Goal: Task Accomplishment & Management: Use online tool/utility

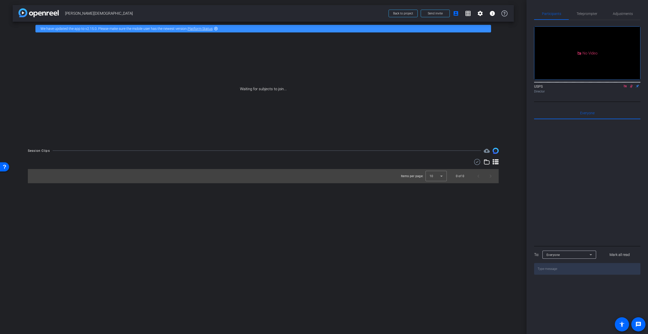
click at [632, 88] on icon at bounding box center [631, 86] width 3 height 3
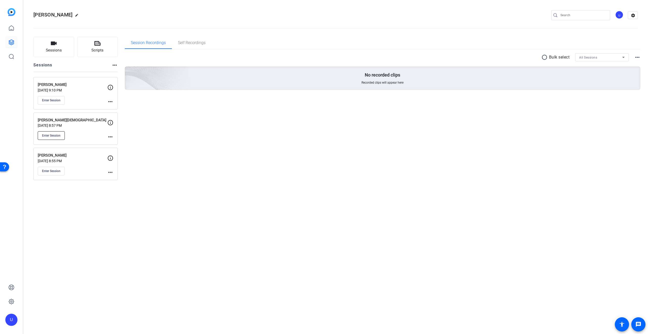
click at [55, 136] on span "Enter Session" at bounding box center [51, 135] width 18 height 4
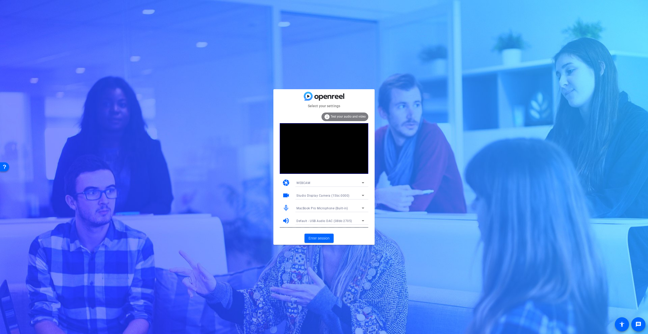
click at [355, 116] on span "Test your audio and video" at bounding box center [348, 117] width 35 height 4
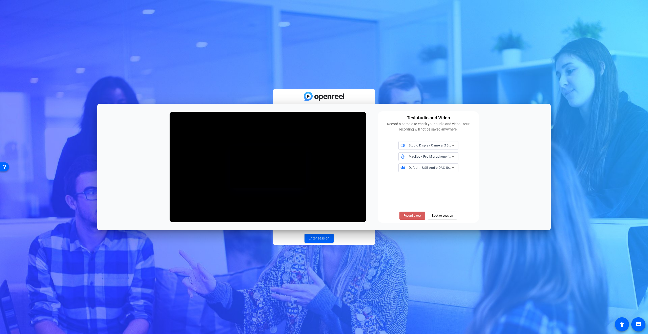
click at [411, 216] on span "Record a test" at bounding box center [413, 215] width 18 height 5
click at [411, 216] on span "Stop Testing (4s)" at bounding box center [412, 215] width 23 height 5
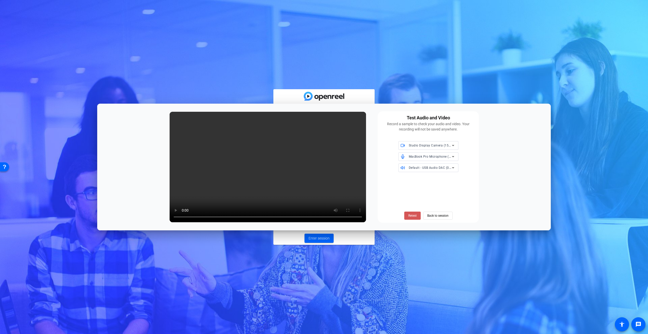
click at [411, 216] on span "Retest" at bounding box center [412, 215] width 8 height 5
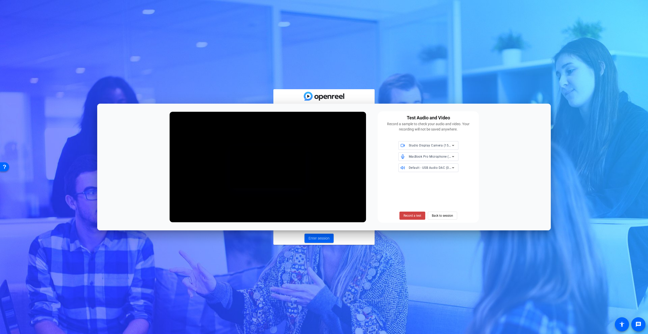
click at [411, 216] on span "Record a test" at bounding box center [413, 215] width 18 height 5
click at [411, 216] on span "Stop Testing (5s)" at bounding box center [412, 215] width 23 height 5
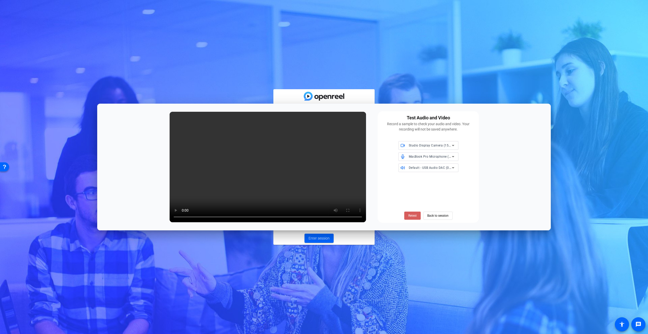
click at [411, 215] on span "Retest" at bounding box center [412, 215] width 8 height 5
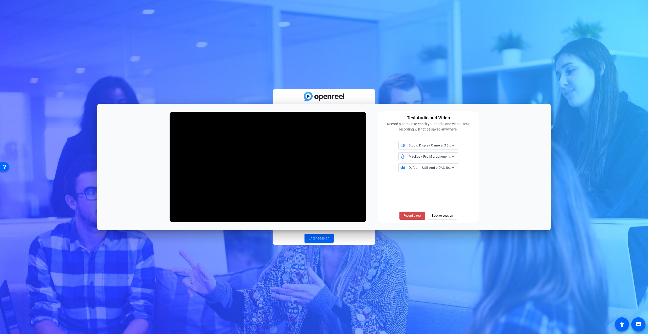
click at [416, 218] on span at bounding box center [413, 215] width 26 height 12
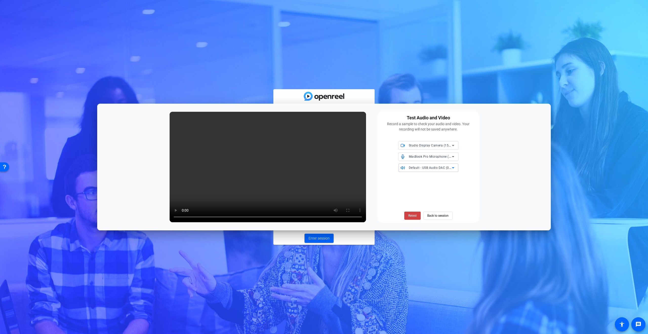
click at [433, 167] on span "Default - USB Audio DAC (08bb:2705)" at bounding box center [437, 167] width 56 height 4
click at [441, 213] on span "USB Audio DAC (08bb:2705)" at bounding box center [423, 214] width 41 height 6
click at [411, 218] on span "Retest" at bounding box center [412, 215] width 8 height 5
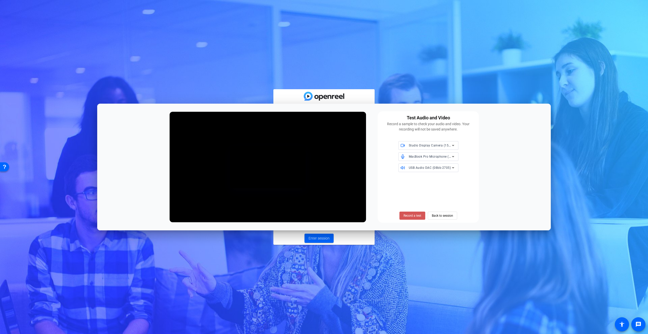
click at [411, 218] on span "Record a test" at bounding box center [413, 215] width 18 height 5
click at [412, 218] on span "Stop Testing (4s)" at bounding box center [412, 215] width 23 height 5
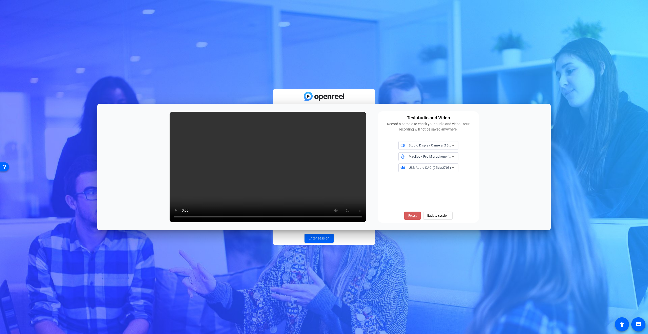
click at [415, 213] on span "Retest" at bounding box center [412, 215] width 8 height 5
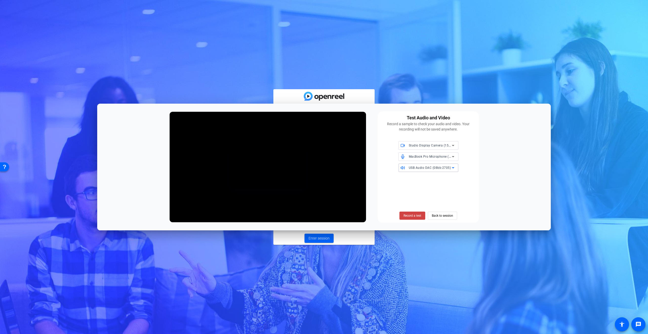
click at [447, 169] on span "USB Audio DAC (08bb:2705)" at bounding box center [430, 168] width 42 height 4
click at [436, 188] on span "Studio Display Speakers (05ac:1114)" at bounding box center [429, 192] width 52 height 12
click at [419, 215] on span "Record a test" at bounding box center [413, 215] width 18 height 5
click at [419, 215] on span "Stop Testing (4s)" at bounding box center [412, 215] width 23 height 5
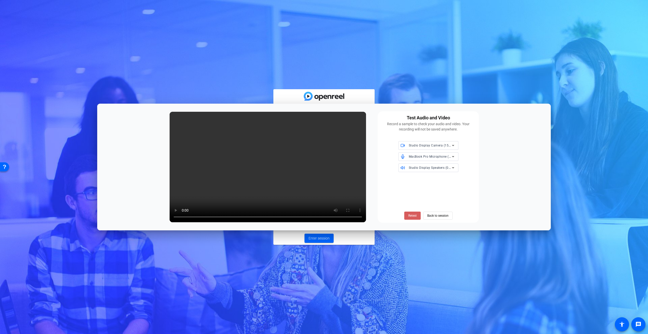
click at [410, 214] on span "Retest" at bounding box center [412, 215] width 8 height 5
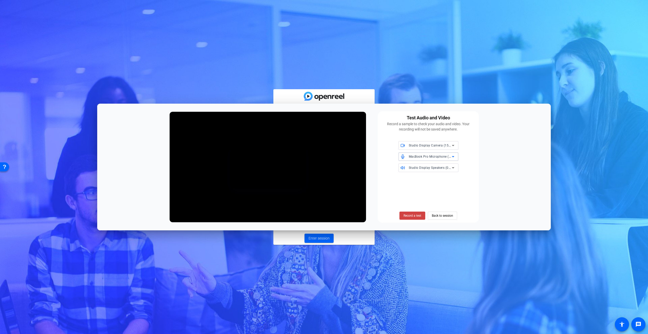
click at [445, 154] on div "MacBook Pro Microphone (Built-in)" at bounding box center [430, 156] width 43 height 6
click at [436, 207] on span "Studio Display Microphone (05ac:1114)" at bounding box center [429, 209] width 52 height 12
click at [416, 214] on span "Record a test" at bounding box center [413, 215] width 18 height 5
click at [441, 168] on span "Studio Display Speakers (05ac:1114)" at bounding box center [436, 167] width 55 height 4
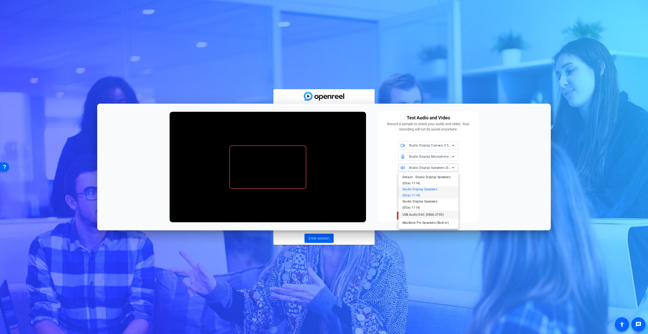
click at [440, 213] on span "USB Audio DAC (08bb:2705)" at bounding box center [423, 214] width 41 height 6
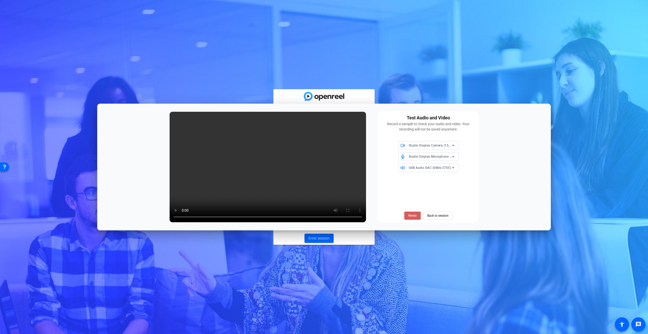
click at [413, 216] on span "Retest" at bounding box center [412, 215] width 8 height 5
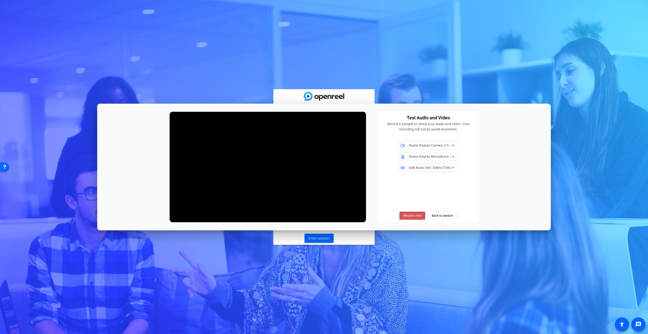
click at [413, 216] on span "Record a test" at bounding box center [413, 215] width 18 height 5
click at [413, 216] on span "Stop Testing (4s)" at bounding box center [412, 215] width 23 height 5
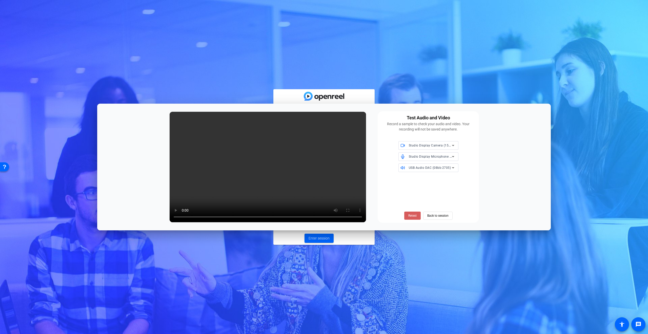
click at [414, 217] on span "Retest" at bounding box center [412, 215] width 8 height 5
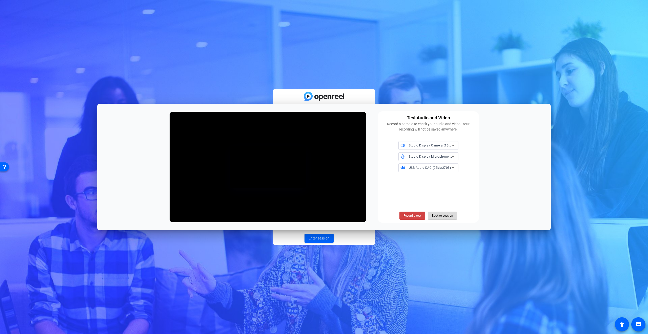
click at [440, 215] on span "Back to session" at bounding box center [442, 216] width 21 height 10
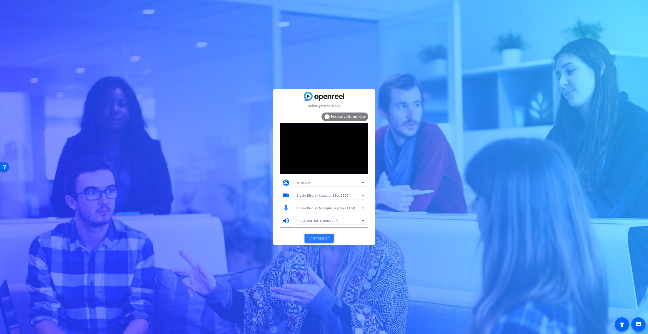
click at [326, 238] on span "Enter session" at bounding box center [319, 237] width 21 height 5
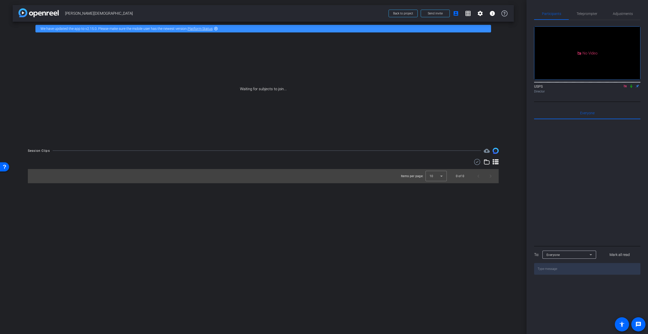
click at [632, 88] on icon at bounding box center [632, 86] width 2 height 3
click at [626, 88] on icon at bounding box center [625, 86] width 4 height 4
click at [540, 75] on mat-icon "settings" at bounding box center [541, 72] width 6 height 6
click at [574, 104] on icon at bounding box center [574, 105] width 6 height 6
drag, startPoint x: 599, startPoint y: 146, endPoint x: 599, endPoint y: 134, distance: 11.9
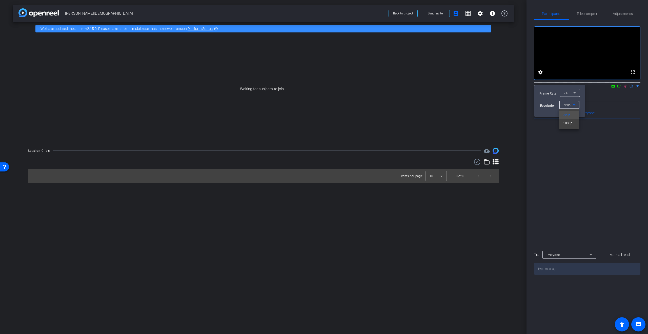
click at [599, 145] on div at bounding box center [324, 167] width 648 height 334
click at [632, 93] on div at bounding box center [324, 167] width 648 height 334
click at [632, 88] on mat-icon "flip" at bounding box center [632, 86] width 6 height 5
click at [626, 88] on icon at bounding box center [625, 86] width 4 height 4
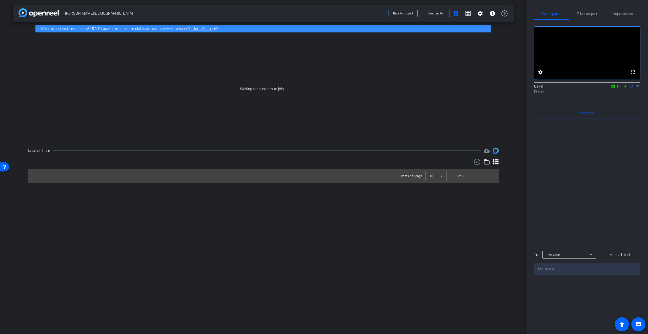
click at [620, 88] on icon at bounding box center [619, 86] width 4 height 4
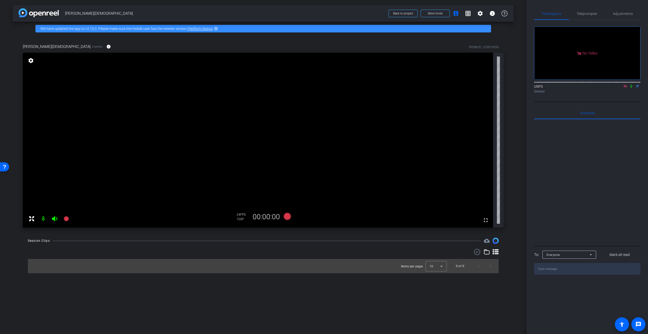
click at [627, 88] on icon at bounding box center [625, 86] width 4 height 4
click at [625, 14] on span "Adjustments" at bounding box center [623, 14] width 20 height 4
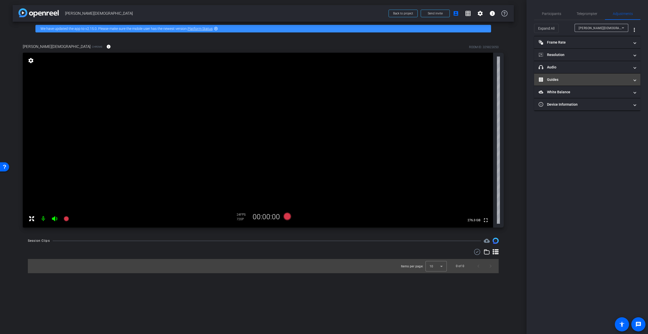
drag, startPoint x: 552, startPoint y: 184, endPoint x: 569, endPoint y: 85, distance: 101.1
click at [556, 177] on div "Participants Teleprompter Adjustments settings USPS flip Director Everyone 0 Ma…" at bounding box center [588, 167] width 122 height 334
click at [554, 12] on span "Participants" at bounding box center [551, 14] width 19 height 4
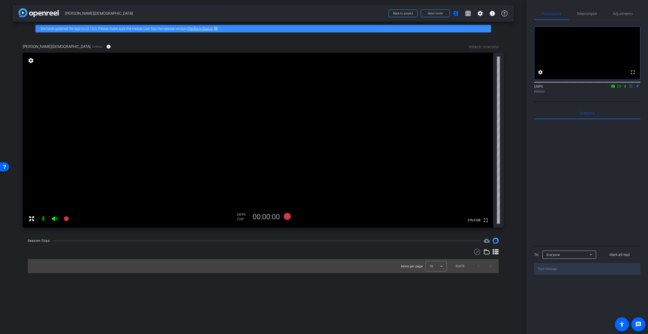
click at [626, 94] on div "USPS flip Director" at bounding box center [587, 89] width 106 height 10
click at [620, 88] on icon at bounding box center [619, 86] width 4 height 4
click at [627, 88] on icon at bounding box center [625, 86] width 4 height 4
click at [620, 88] on icon at bounding box center [619, 86] width 4 height 4
click at [632, 88] on icon at bounding box center [632, 86] width 4 height 4
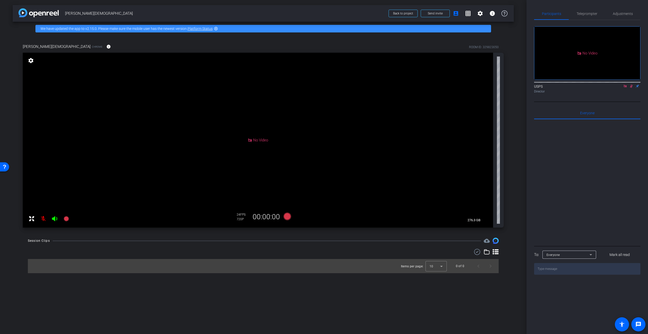
click at [633, 88] on icon at bounding box center [632, 86] width 4 height 4
click at [641, 60] on div "Participants Teleprompter Adjustments No Video USPS Director Everyone 0 Mark al…" at bounding box center [588, 167] width 122 height 334
click at [585, 15] on span "Teleprompter" at bounding box center [587, 14] width 21 height 4
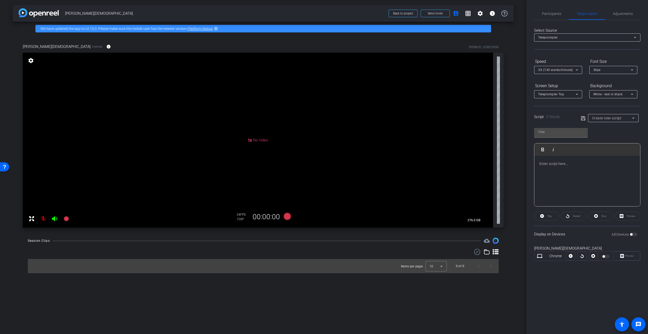
click at [552, 165] on p at bounding box center [588, 164] width 96 height 6
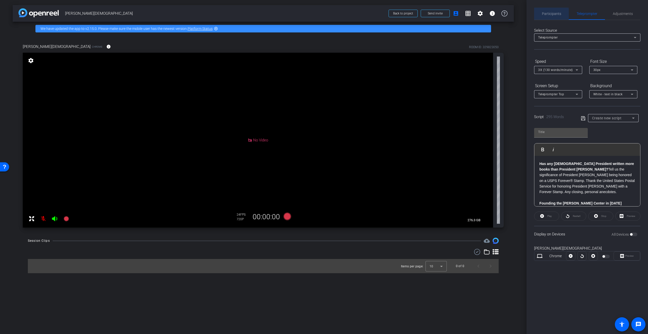
click at [546, 15] on span "Participants" at bounding box center [551, 14] width 19 height 4
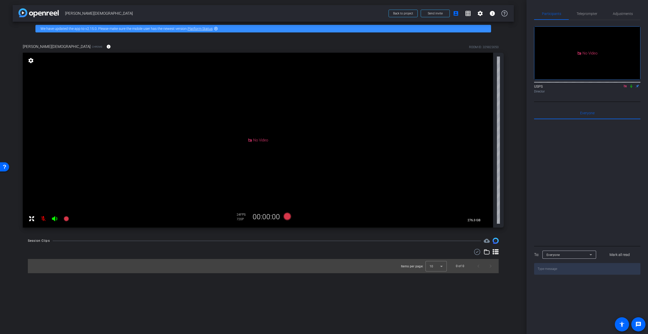
click at [633, 84] on icon at bounding box center [632, 86] width 4 height 4
click at [626, 85] on icon at bounding box center [625, 86] width 3 height 3
click at [625, 88] on icon at bounding box center [625, 86] width 4 height 4
click at [584, 13] on span "Teleprompter" at bounding box center [587, 14] width 21 height 4
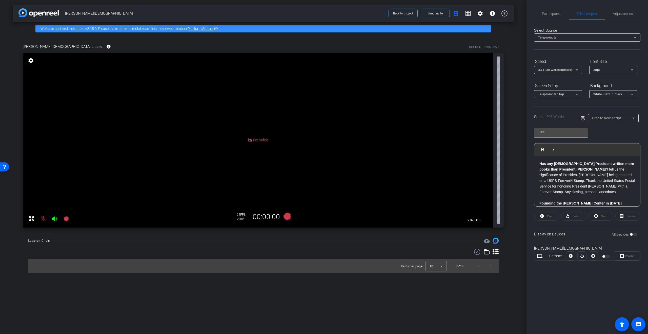
click at [549, 216] on div "Play" at bounding box center [546, 215] width 25 height 9
click at [629, 256] on div "Preview" at bounding box center [627, 255] width 27 height 9
click at [622, 216] on div "Preview" at bounding box center [628, 215] width 25 height 9
click at [584, 117] on icon at bounding box center [583, 118] width 4 height 4
click at [622, 215] on div "Preview" at bounding box center [628, 215] width 25 height 9
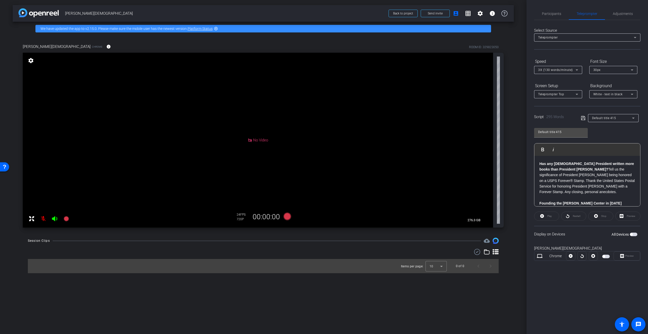
click at [622, 215] on div "Preview" at bounding box center [628, 215] width 25 height 9
click at [632, 235] on span "button" at bounding box center [631, 234] width 3 height 3
click at [621, 255] on icon at bounding box center [622, 256] width 4 height 8
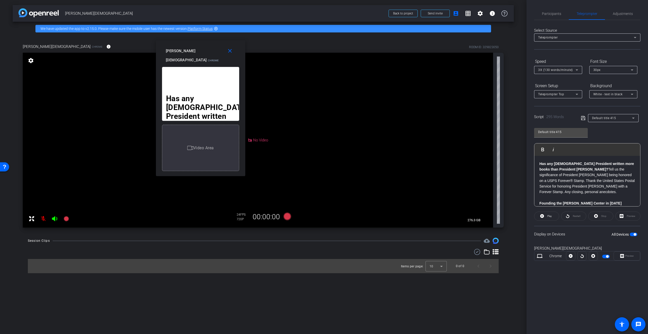
drag, startPoint x: 331, startPoint y: 106, endPoint x: 207, endPoint y: 48, distance: 136.6
click at [207, 48] on div "Lauren Gay Chrome Resize" at bounding box center [202, 59] width 73 height 27
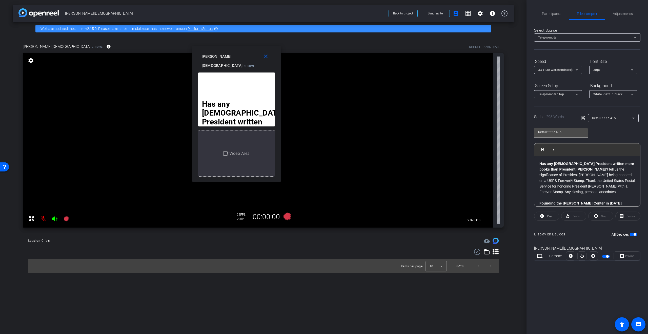
drag, startPoint x: 244, startPoint y: 136, endPoint x: 282, endPoint y: 139, distance: 37.9
click at [281, 139] on div "Has any US President written more books than President Carter? Tell us the sign…" at bounding box center [236, 125] width 89 height 113
click at [566, 95] on div "Teleprompter Top" at bounding box center [556, 94] width 37 height 6
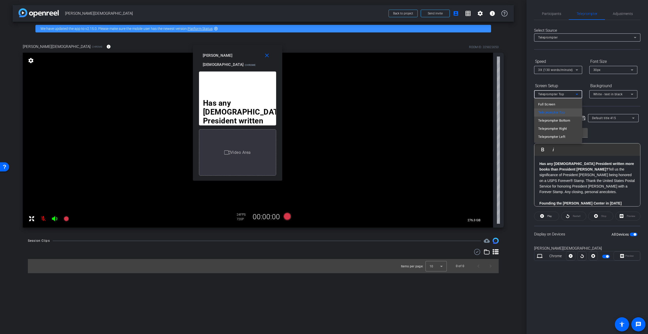
click at [566, 95] on div at bounding box center [324, 167] width 648 height 334
click at [574, 70] on icon at bounding box center [577, 70] width 6 height 6
click at [567, 82] on span "1X (100 words/minute)" at bounding box center [555, 80] width 35 height 6
click at [623, 256] on div "Preview" at bounding box center [627, 255] width 27 height 9
click at [623, 257] on div "Preview" at bounding box center [627, 255] width 27 height 9
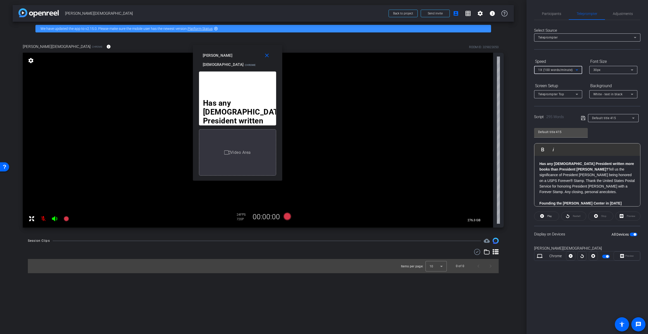
click at [561, 68] on span "1X (100 words/minute)" at bounding box center [555, 70] width 35 height 4
click at [560, 92] on mat-option "3X (130 words/minute)" at bounding box center [558, 96] width 48 height 8
click at [615, 68] on div "30px" at bounding box center [612, 70] width 37 height 6
click at [616, 79] on mat-option "20px" at bounding box center [614, 80] width 48 height 8
click at [613, 93] on span "White - text in black" at bounding box center [608, 94] width 29 height 4
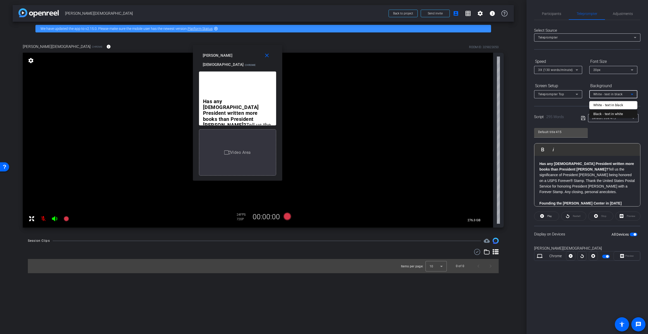
click at [610, 113] on div "Black - text in white" at bounding box center [609, 114] width 30 height 6
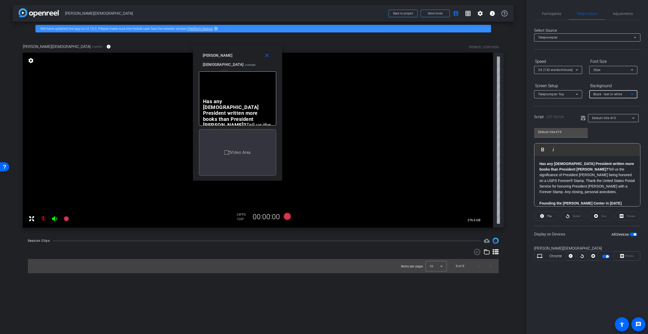
click at [225, 72] on icon "button" at bounding box center [224, 74] width 5 height 5
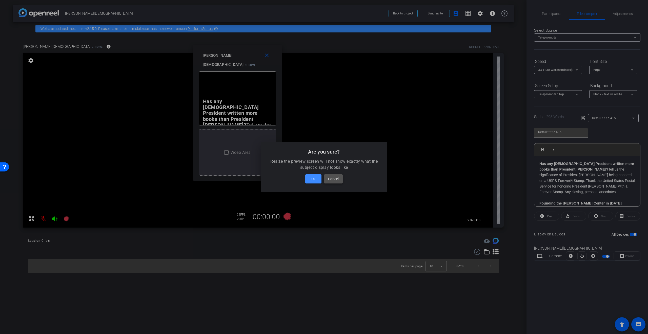
click at [337, 178] on span "Cancel" at bounding box center [333, 179] width 11 height 6
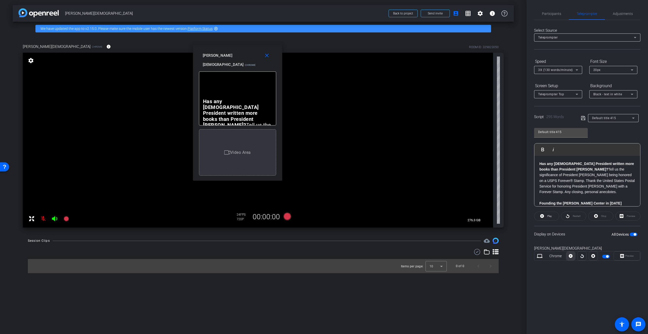
click at [572, 255] on icon at bounding box center [571, 256] width 4 height 4
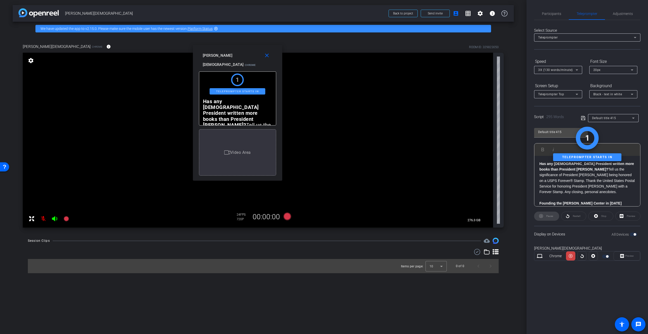
click at [623, 255] on div "Preview" at bounding box center [627, 255] width 27 height 9
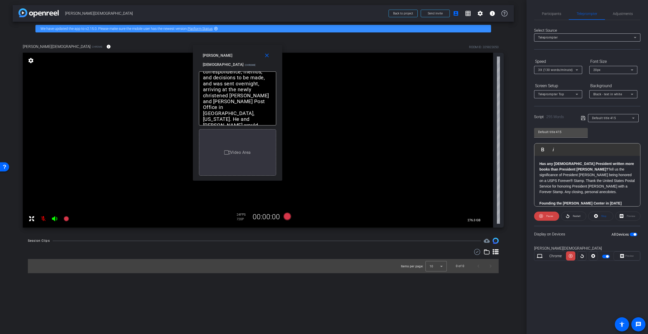
click at [623, 255] on div "Preview" at bounding box center [627, 255] width 27 height 9
click at [552, 212] on span at bounding box center [546, 216] width 25 height 12
click at [632, 218] on div "Preview" at bounding box center [628, 215] width 25 height 9
click at [571, 256] on icon at bounding box center [571, 256] width 4 height 8
click at [571, 256] on icon at bounding box center [571, 256] width 4 height 4
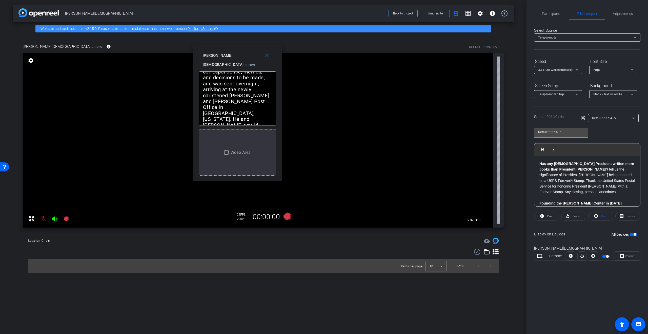
click at [543, 70] on span "3X (130 words/minute)" at bounding box center [555, 70] width 35 height 4
click at [554, 113] on span "5X (150 words/minute)" at bounding box center [555, 112] width 35 height 6
click at [548, 217] on span "Play" at bounding box center [549, 215] width 5 height 3
click at [548, 218] on span "Pause" at bounding box center [549, 215] width 8 height 7
click at [577, 217] on span "Restart" at bounding box center [577, 215] width 8 height 3
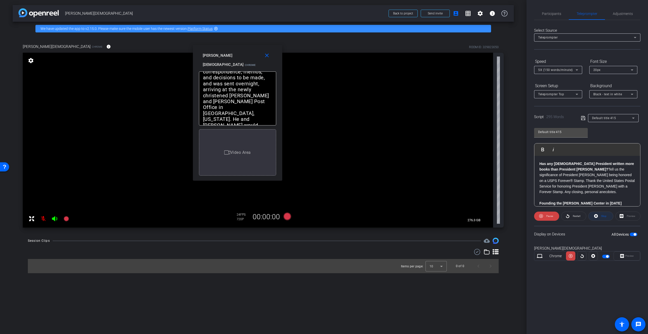
click at [600, 216] on span at bounding box center [601, 216] width 25 height 12
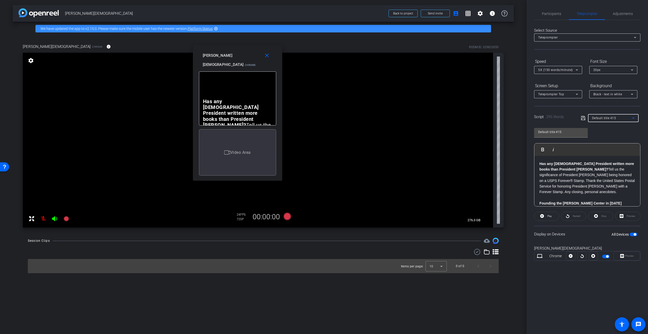
click at [634, 117] on icon at bounding box center [633, 117] width 3 height 1
click at [604, 103] on div at bounding box center [324, 167] width 648 height 334
click at [554, 131] on input "Default title 415" at bounding box center [561, 132] width 46 height 6
click at [554, 132] on input "Default title 415" at bounding box center [561, 132] width 46 height 6
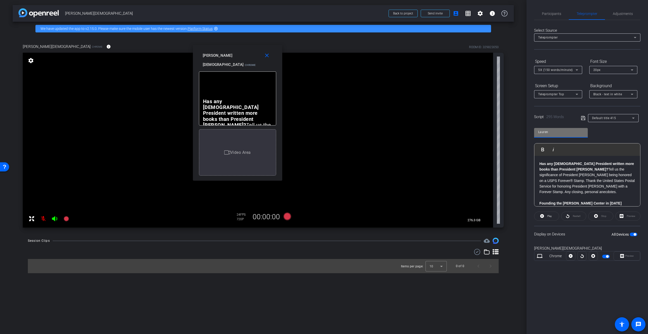
type input "Lauren"
click at [583, 118] on icon at bounding box center [583, 118] width 5 height 6
click at [620, 215] on div "Preview" at bounding box center [628, 215] width 25 height 9
click at [622, 256] on div "Preview" at bounding box center [627, 255] width 27 height 9
click at [607, 257] on span "button" at bounding box center [607, 256] width 3 height 3
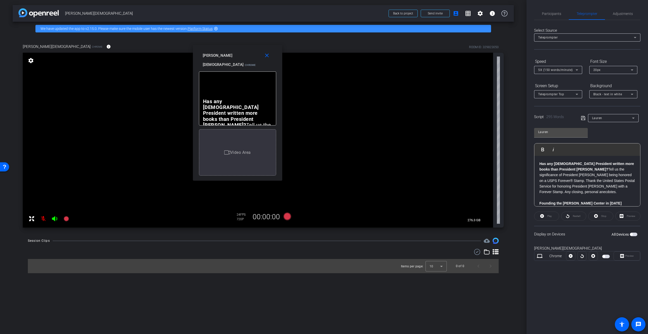
click at [607, 257] on span "button" at bounding box center [606, 256] width 8 height 4
click at [572, 257] on icon at bounding box center [571, 256] width 4 height 4
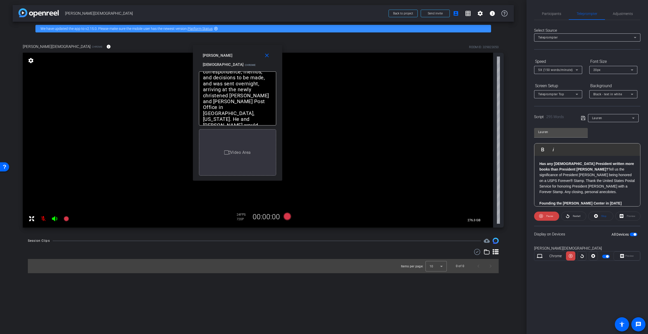
click at [572, 257] on icon at bounding box center [571, 256] width 4 height 8
click at [595, 257] on icon at bounding box center [594, 256] width 4 height 4
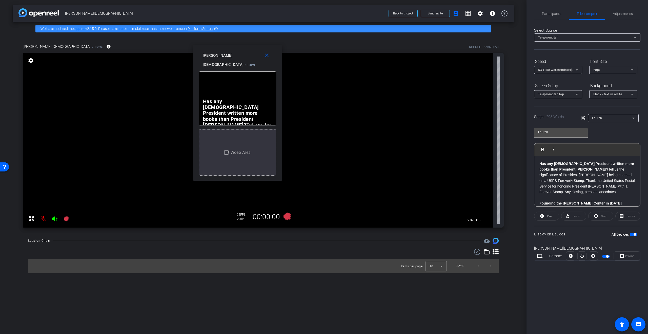
click at [634, 217] on div "Preview" at bounding box center [628, 215] width 25 height 9
click at [559, 12] on span "Participants" at bounding box center [551, 14] width 19 height 4
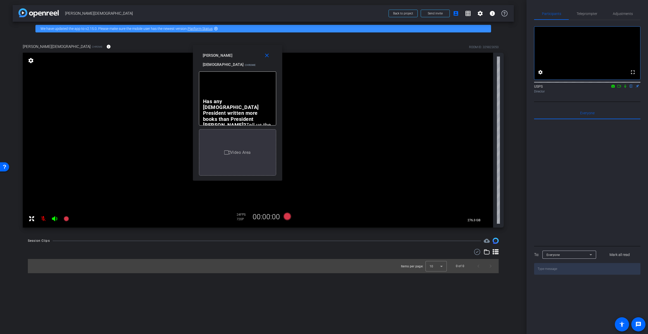
click at [625, 88] on icon at bounding box center [625, 86] width 4 height 4
click at [620, 88] on icon at bounding box center [619, 86] width 4 height 4
click at [625, 87] on icon at bounding box center [625, 86] width 3 height 3
click at [625, 88] on icon at bounding box center [625, 86] width 4 height 4
click at [267, 55] on mat-icon "close" at bounding box center [267, 55] width 6 height 6
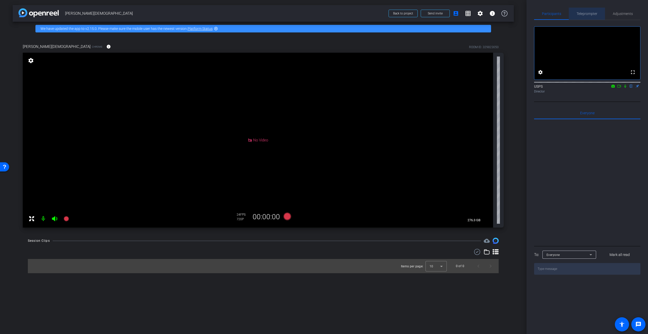
click at [584, 14] on span "Teleprompter" at bounding box center [587, 14] width 21 height 4
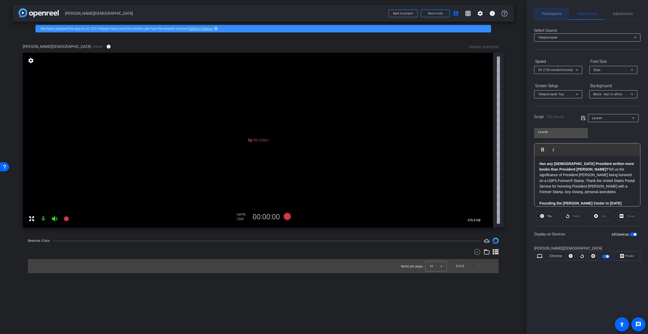
click at [550, 15] on span "Participants" at bounding box center [551, 14] width 19 height 4
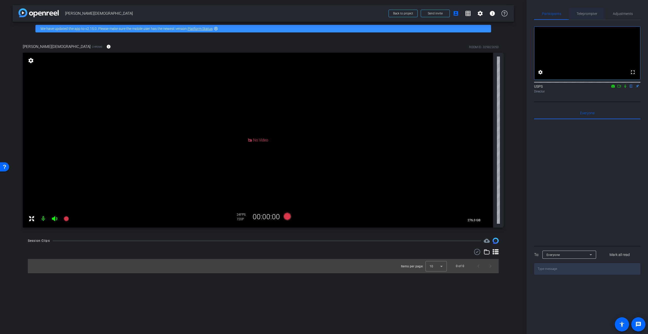
click at [592, 14] on span "Teleprompter" at bounding box center [587, 14] width 21 height 4
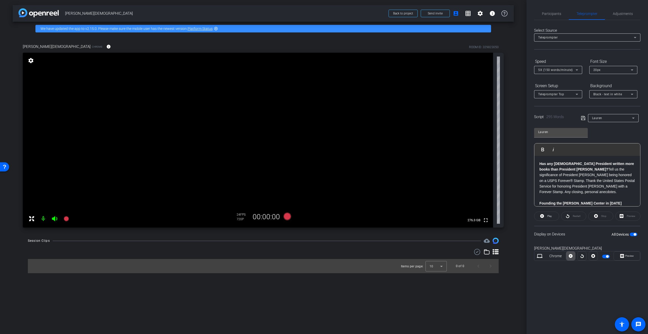
click at [571, 256] on icon at bounding box center [571, 256] width 4 height 8
click at [624, 257] on span "Preview" at bounding box center [629, 255] width 10 height 7
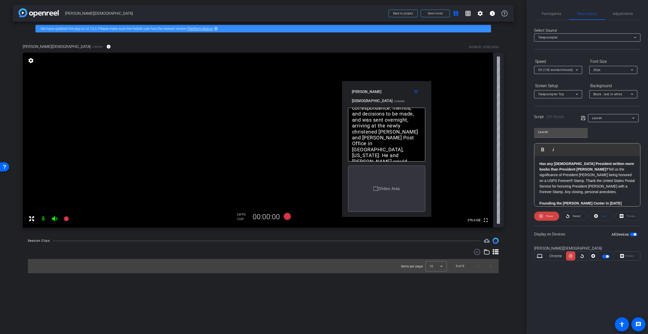
drag, startPoint x: 336, startPoint y: 107, endPoint x: 399, endPoint y: 89, distance: 65.3
click at [398, 89] on div "Lauren Gay Chrome Resize" at bounding box center [388, 100] width 73 height 27
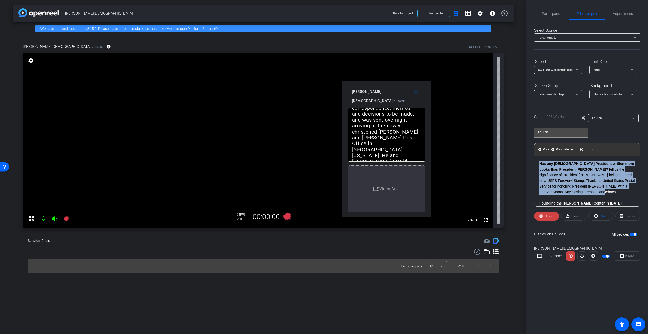
drag, startPoint x: 575, startPoint y: 192, endPoint x: 535, endPoint y: 150, distance: 58.7
click at [535, 150] on div "Play Play from this location Play Selected Play and display the selected text o…" at bounding box center [587, 174] width 106 height 63
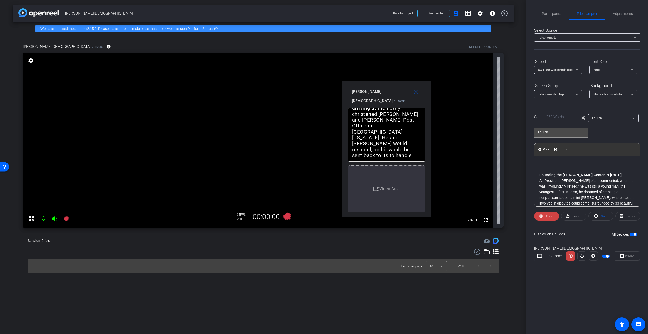
click at [544, 167] on p at bounding box center [588, 169] width 96 height 6
click at [568, 215] on icon at bounding box center [568, 216] width 4 height 6
click at [577, 69] on icon at bounding box center [577, 70] width 6 height 6
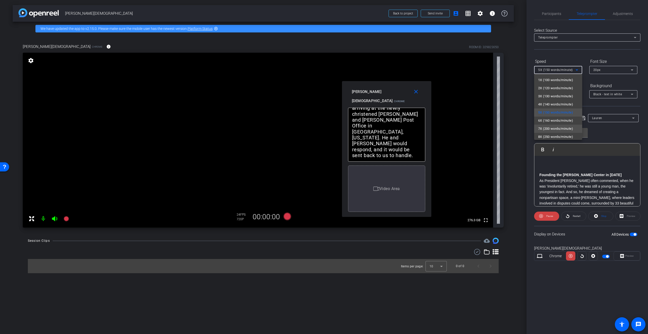
click at [560, 129] on span "7X (200 words/minute)" at bounding box center [555, 129] width 35 height 6
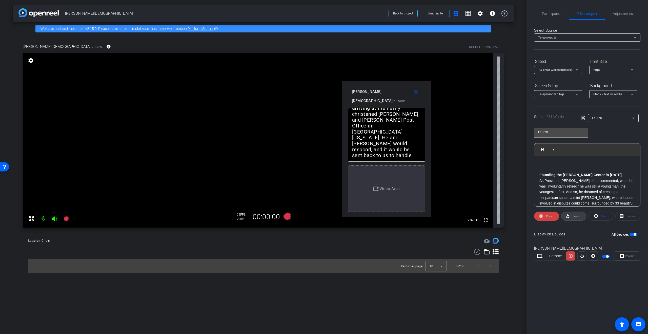
click at [576, 217] on span "Restart" at bounding box center [577, 215] width 8 height 3
click at [572, 73] on div "7X (200 words/minute)" at bounding box center [556, 70] width 37 height 6
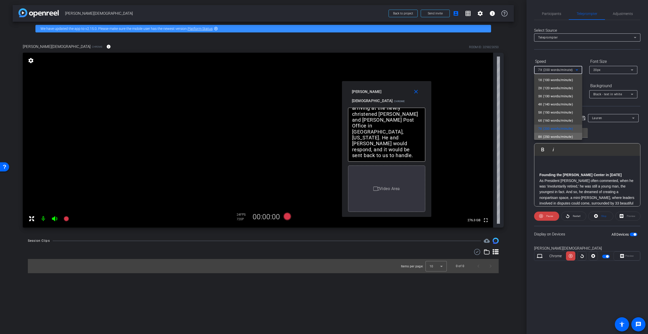
click at [564, 136] on span "8X (250 words/minute)" at bounding box center [555, 137] width 35 height 6
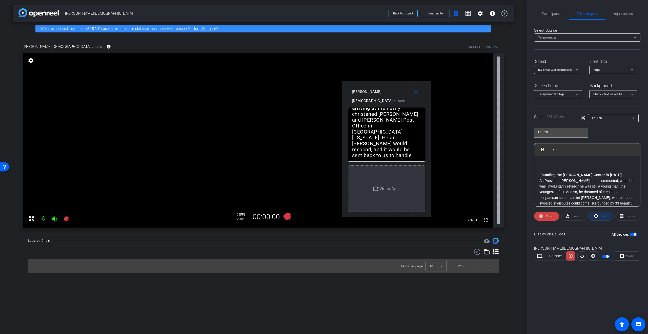
click at [602, 214] on span "Stop" at bounding box center [603, 215] width 7 height 7
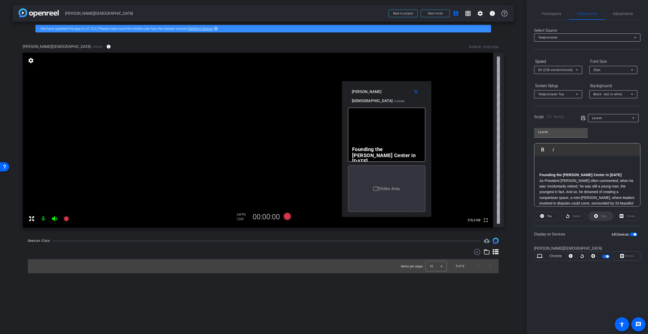
click at [602, 214] on div "Stop" at bounding box center [600, 215] width 25 height 9
click at [548, 216] on span "Play" at bounding box center [549, 215] width 5 height 3
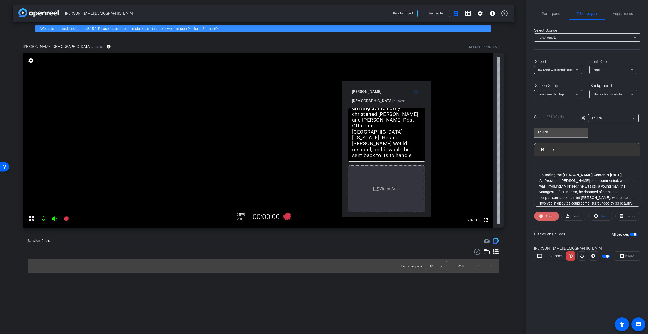
click at [548, 216] on span "Pause" at bounding box center [549, 215] width 7 height 3
click at [581, 215] on span "Restart" at bounding box center [577, 215] width 8 height 3
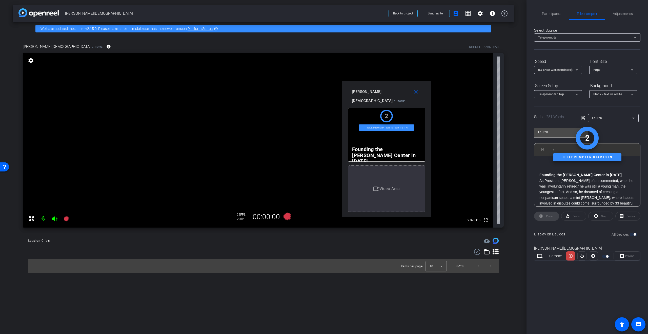
click at [598, 215] on div "Stop" at bounding box center [600, 215] width 25 height 9
click at [287, 215] on icon at bounding box center [288, 216] width 8 height 8
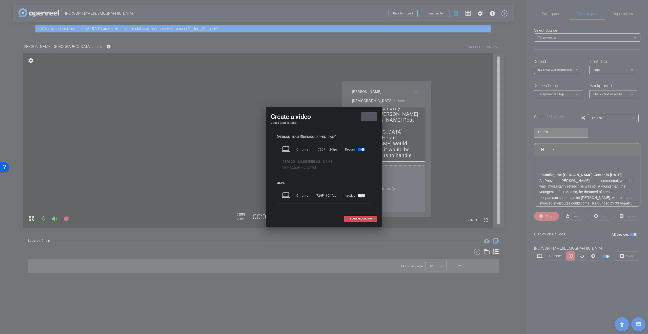
click at [363, 217] on span "START RECORDING" at bounding box center [361, 218] width 22 height 3
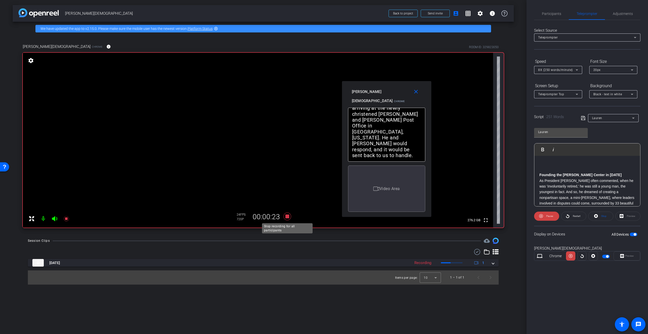
click at [287, 217] on icon at bounding box center [288, 216] width 8 height 8
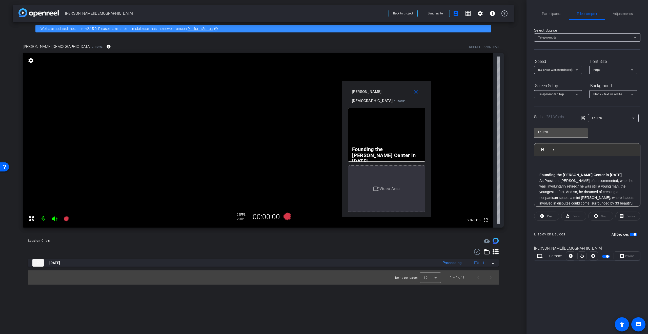
click at [618, 82] on div "Background" at bounding box center [614, 86] width 48 height 9
click at [629, 15] on span "Adjustments" at bounding box center [623, 14] width 20 height 4
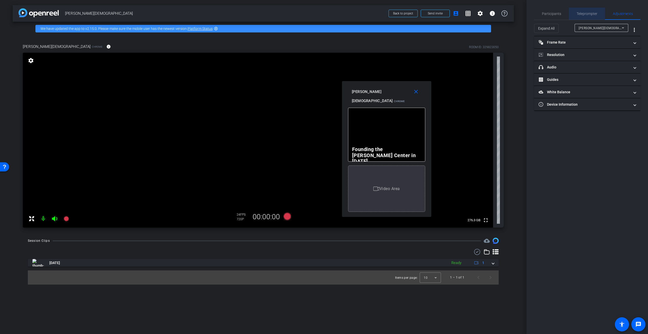
click at [598, 14] on div "Teleprompter" at bounding box center [587, 14] width 36 height 12
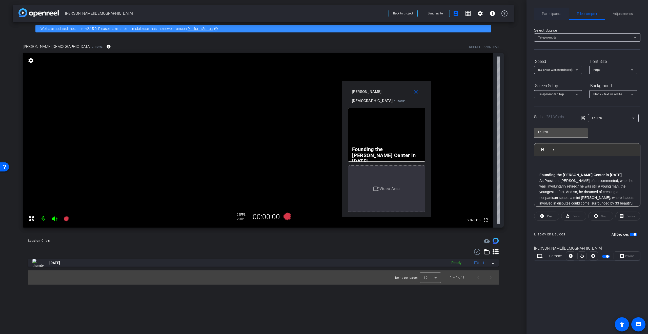
click at [560, 13] on span "Participants" at bounding box center [551, 14] width 19 height 4
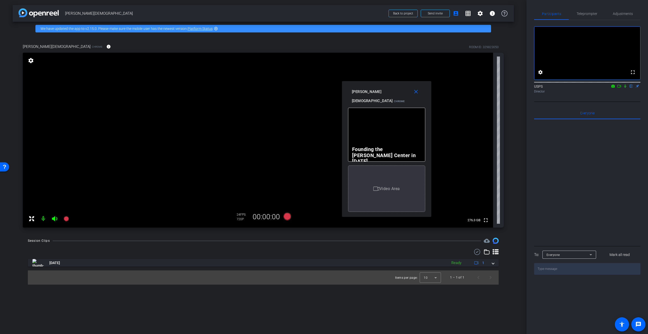
click at [569, 153] on div at bounding box center [587, 181] width 106 height 125
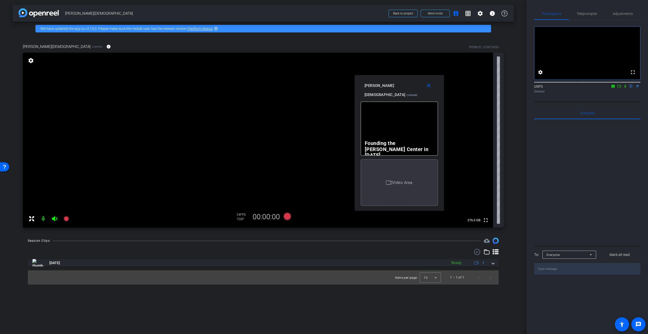
drag, startPoint x: 398, startPoint y: 95, endPoint x: 410, endPoint y: 89, distance: 14.0
click at [410, 89] on div "Lauren Gay Chrome Resize" at bounding box center [401, 94] width 73 height 27
click at [567, 213] on div at bounding box center [587, 181] width 106 height 125
drag, startPoint x: 347, startPoint y: 250, endPoint x: 364, endPoint y: 247, distance: 17.6
click at [346, 250] on div at bounding box center [263, 252] width 471 height 6
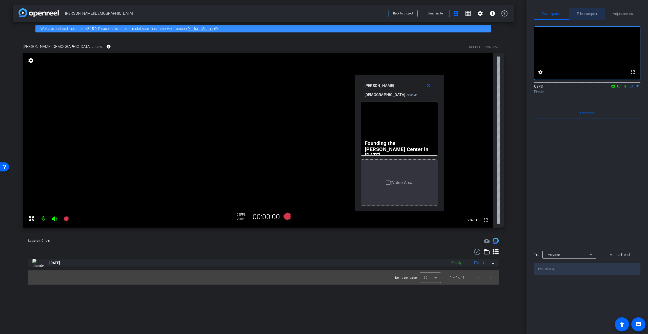
click at [594, 12] on span "Teleprompter" at bounding box center [587, 14] width 21 height 4
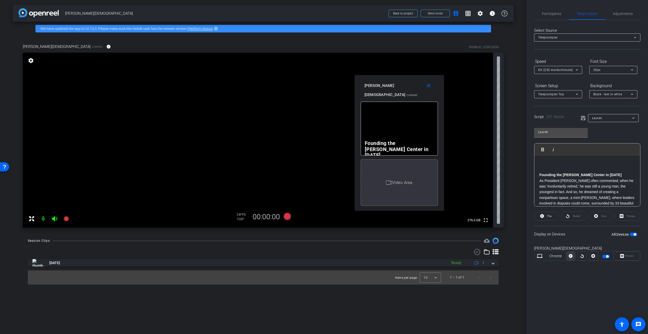
click at [571, 256] on icon at bounding box center [571, 256] width 4 height 8
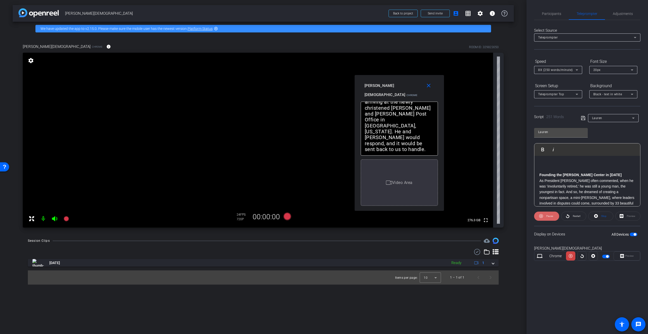
click at [548, 213] on span "Pause" at bounding box center [549, 215] width 8 height 7
click at [571, 256] on icon at bounding box center [571, 256] width 4 height 8
click at [571, 256] on icon at bounding box center [571, 256] width 4 height 4
click at [555, 94] on span "Teleprompter Top" at bounding box center [551, 94] width 26 height 4
click at [565, 81] on div at bounding box center [324, 167] width 648 height 334
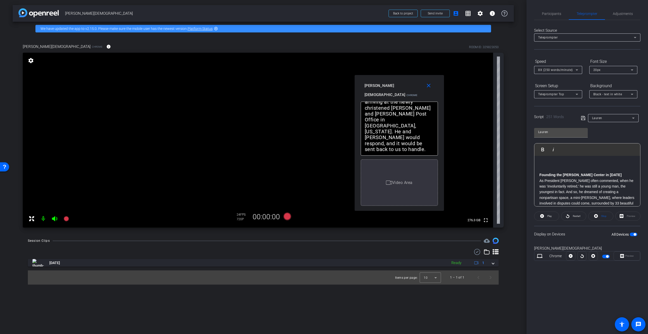
click at [567, 69] on span "8X (250 words/minute)" at bounding box center [555, 70] width 35 height 4
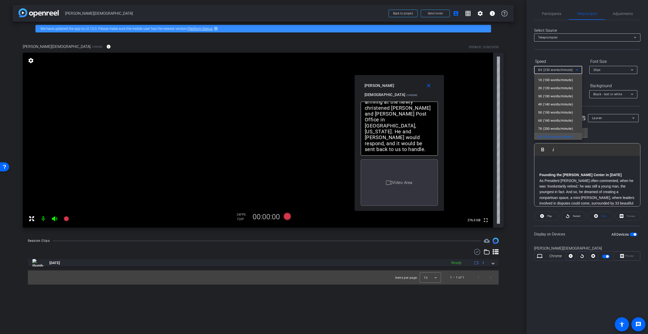
scroll to position [1, 0]
click at [563, 119] on span "6X (160 words/minute)" at bounding box center [555, 119] width 35 height 6
click at [583, 264] on div "Lauren Gay Chrome Preview" at bounding box center [587, 255] width 106 height 27
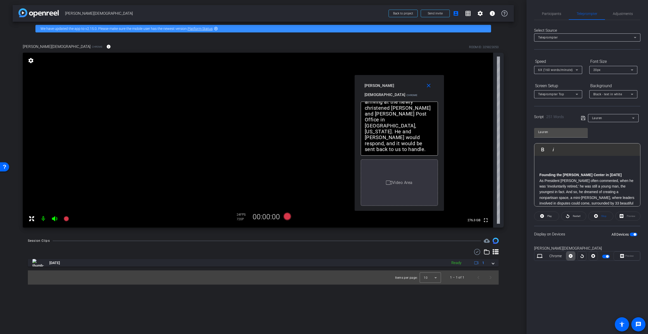
click at [572, 256] on icon at bounding box center [571, 256] width 4 height 4
click at [287, 217] on icon at bounding box center [288, 216] width 8 height 8
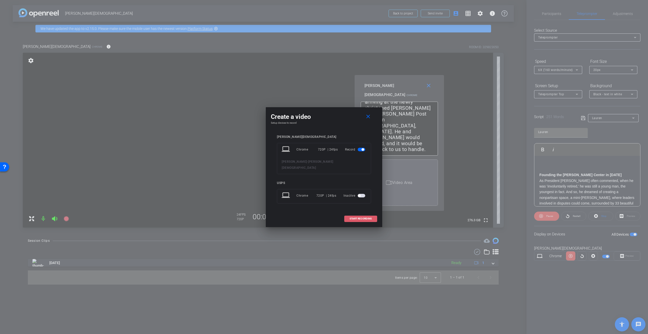
click at [363, 217] on span "START RECORDING" at bounding box center [361, 218] width 22 height 3
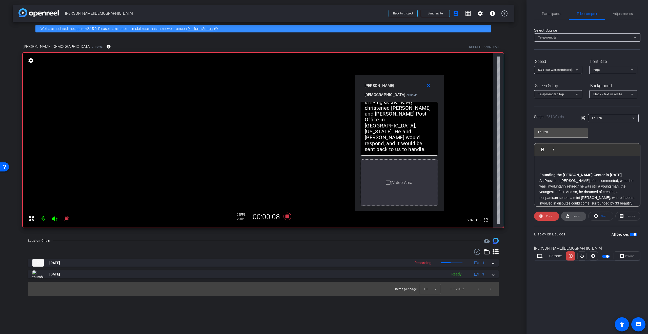
click at [577, 215] on span "Restart" at bounding box center [577, 215] width 8 height 3
click at [573, 216] on span "Restart" at bounding box center [577, 215] width 8 height 3
click at [601, 215] on span "Stop" at bounding box center [603, 215] width 5 height 3
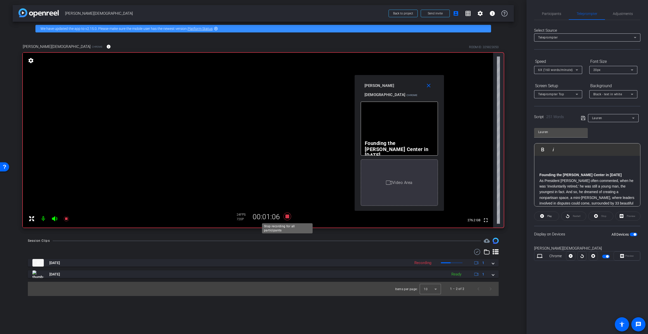
click at [286, 216] on icon at bounding box center [288, 216] width 8 height 8
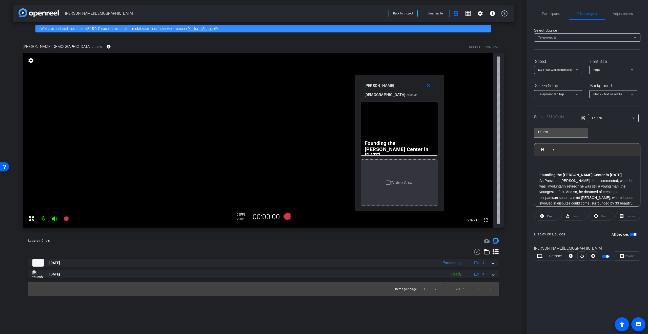
click at [576, 215] on div "Restart" at bounding box center [573, 215] width 25 height 9
click at [598, 217] on div "Stop" at bounding box center [600, 215] width 25 height 9
click at [545, 214] on span at bounding box center [547, 216] width 25 height 12
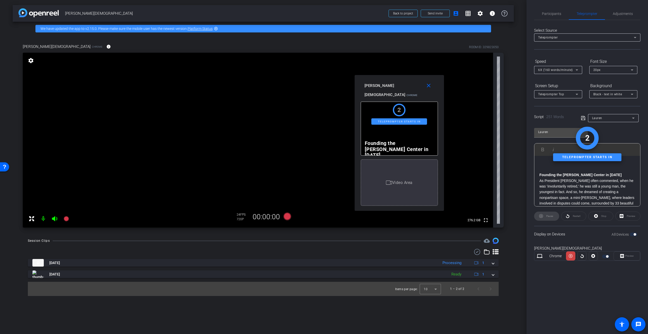
click at [215, 187] on video at bounding box center [258, 140] width 470 height 175
click at [291, 214] on icon at bounding box center [287, 216] width 12 height 9
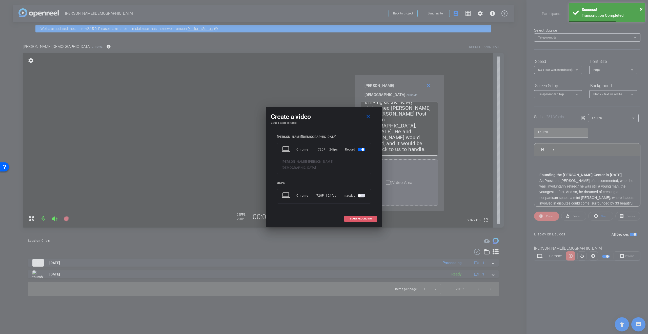
click at [364, 217] on span "START RECORDING" at bounding box center [361, 218] width 22 height 3
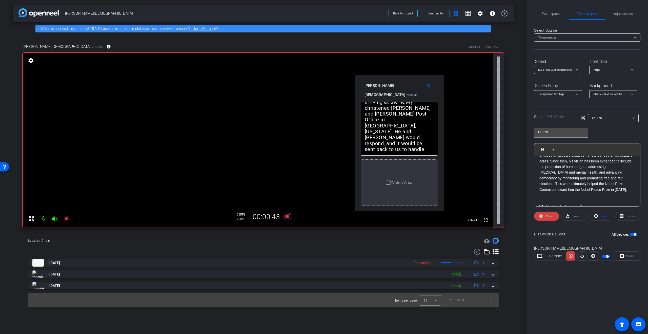
scroll to position [49, 0]
click at [574, 216] on span "Restart" at bounding box center [577, 215] width 8 height 3
click at [577, 217] on span "Restart" at bounding box center [577, 215] width 8 height 3
click at [551, 216] on span "Pause" at bounding box center [549, 215] width 7 height 3
click at [286, 216] on icon at bounding box center [288, 216] width 8 height 8
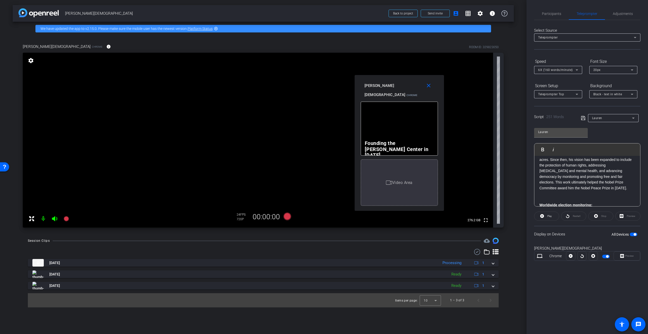
click at [598, 218] on div "Stop" at bounding box center [600, 215] width 25 height 9
click at [545, 217] on span at bounding box center [547, 216] width 25 height 12
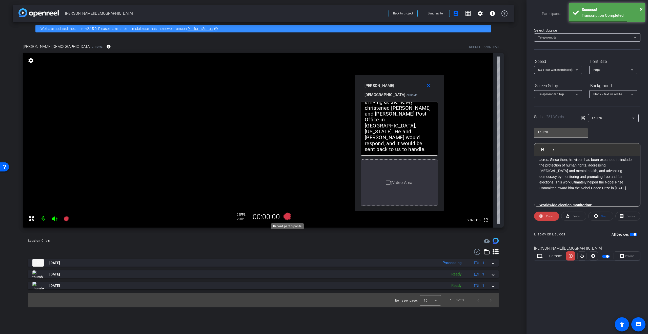
click at [286, 216] on icon at bounding box center [288, 216] width 8 height 8
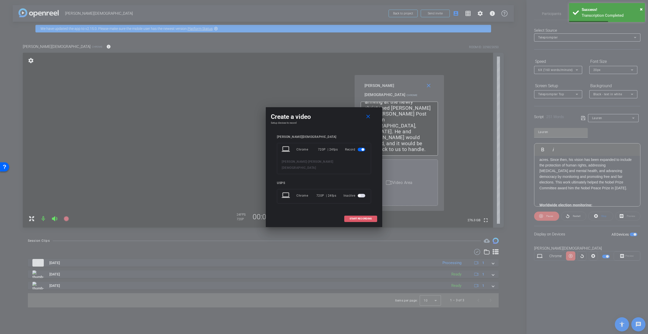
click at [358, 212] on span at bounding box center [361, 218] width 32 height 12
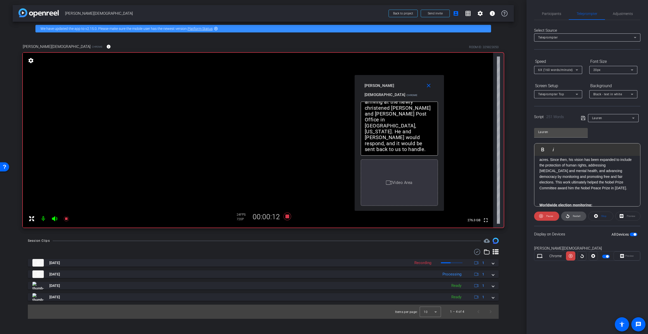
click at [577, 214] on span "Restart" at bounding box center [576, 215] width 9 height 7
drag, startPoint x: 555, startPoint y: 190, endPoint x: 551, endPoint y: 190, distance: 4.1
click at [551, 190] on p "Given The Center’s work in Election monitoring and the amount of time they were…" at bounding box center [588, 178] width 96 height 28
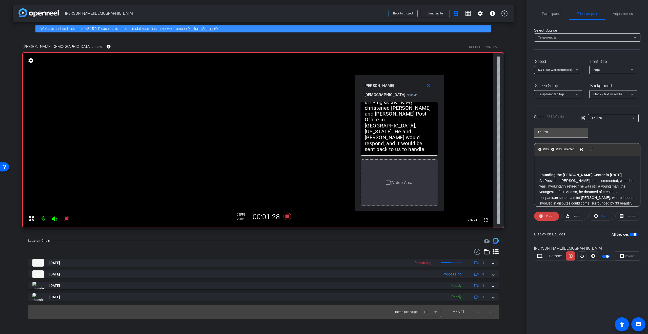
drag, startPoint x: 589, startPoint y: 180, endPoint x: 509, endPoint y: 114, distance: 103.5
click at [509, 114] on div "arrow_back Lauren Gay Back to project Send invite account_box grid_on settings …" at bounding box center [324, 167] width 648 height 334
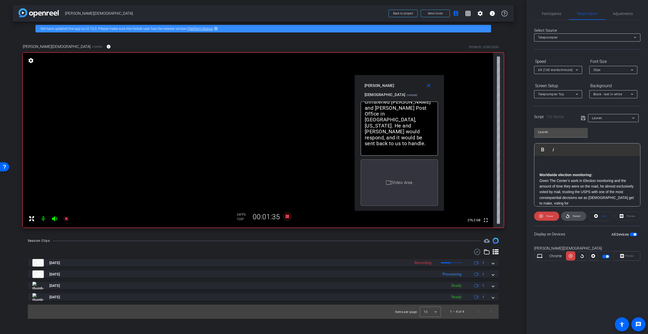
click at [576, 215] on span "Restart" at bounding box center [577, 215] width 8 height 3
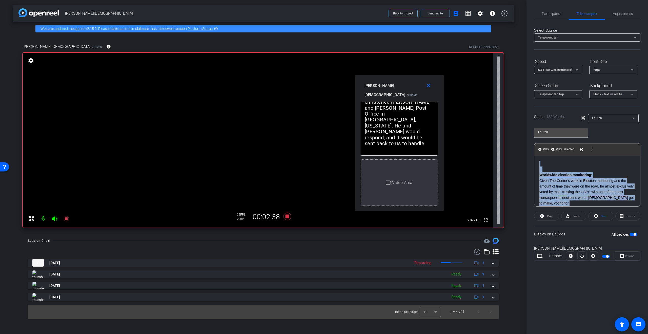
drag, startPoint x: 600, startPoint y: 195, endPoint x: 508, endPoint y: 96, distance: 134.7
click at [508, 96] on div "arrow_back Lauren Gay Back to project Send invite account_box grid_on settings …" at bounding box center [324, 167] width 648 height 334
click at [287, 216] on icon at bounding box center [288, 216] width 8 height 8
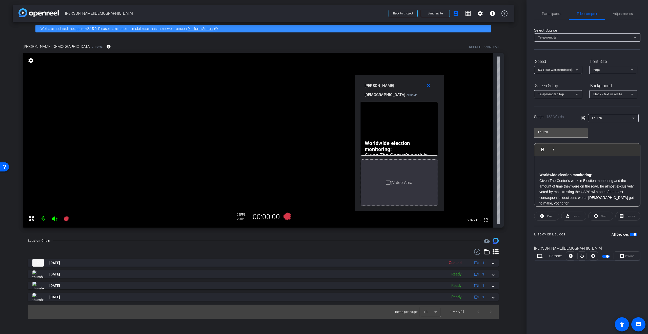
click at [581, 186] on p "Given The Center’s work in Election monitoring and the amount of time they were…" at bounding box center [588, 192] width 96 height 28
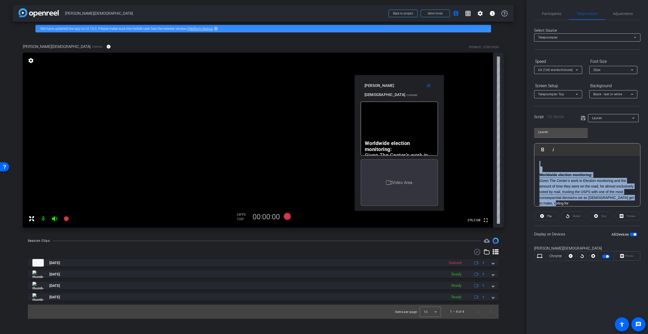
drag, startPoint x: 572, startPoint y: 199, endPoint x: 503, endPoint y: 83, distance: 134.3
click at [503, 83] on div "arrow_back Lauren Gay Back to project Send invite account_box grid_on settings …" at bounding box center [324, 167] width 648 height 334
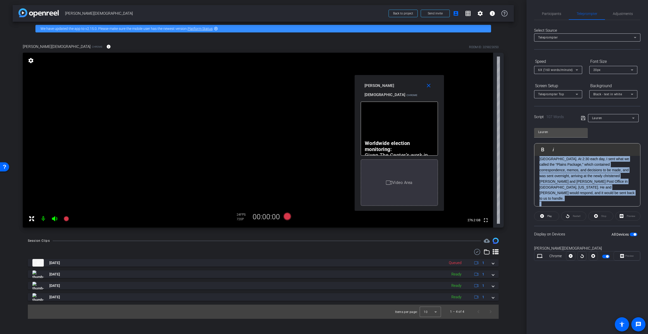
drag, startPoint x: 544, startPoint y: 161, endPoint x: 624, endPoint y: 260, distance: 127.4
click at [624, 260] on openreel-capture-teleprompter "Speed 6X (160 words/minute) Font Size 20px Screen Setup Teleprompter Top Backgr…" at bounding box center [587, 163] width 106 height 212
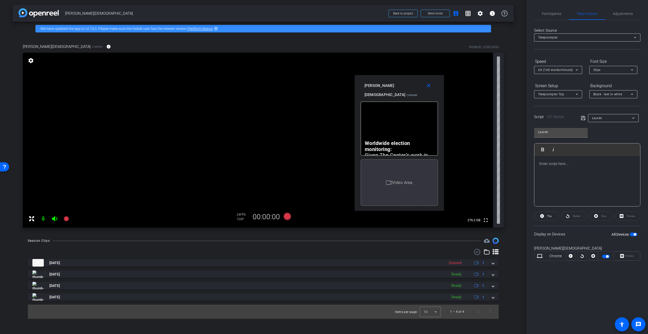
scroll to position [0, 0]
drag, startPoint x: 428, startPoint y: 84, endPoint x: 496, endPoint y: 112, distance: 73.2
click at [428, 84] on mat-icon "close" at bounding box center [429, 86] width 6 height 6
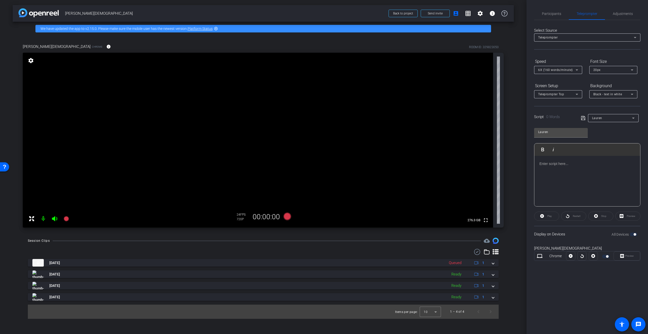
click at [576, 176] on div at bounding box center [588, 181] width 106 height 51
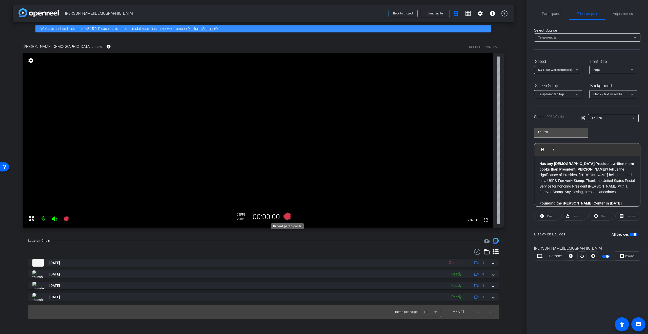
click at [286, 215] on icon at bounding box center [288, 216] width 8 height 8
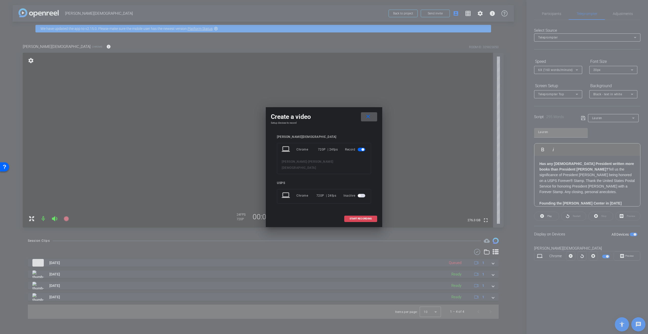
click at [369, 217] on span "START RECORDING" at bounding box center [361, 218] width 22 height 3
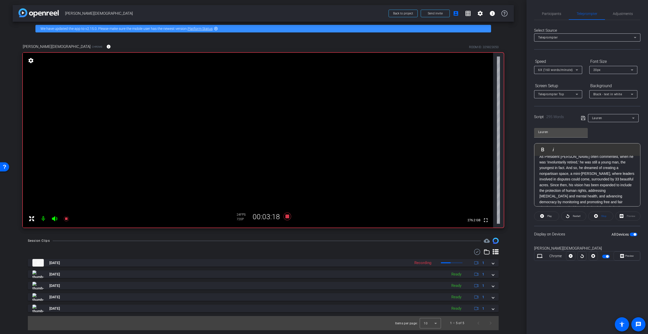
scroll to position [50, 0]
click at [288, 216] on icon at bounding box center [288, 216] width 8 height 8
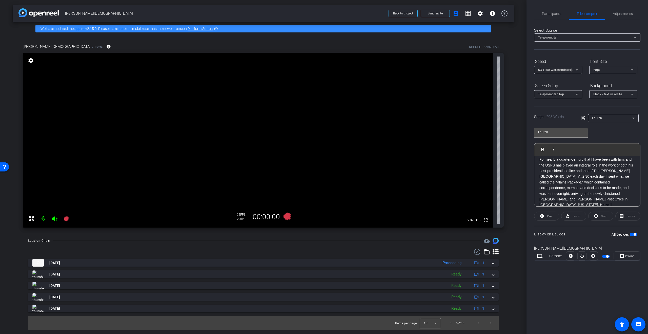
scroll to position [173, 0]
click at [287, 216] on icon at bounding box center [288, 216] width 8 height 8
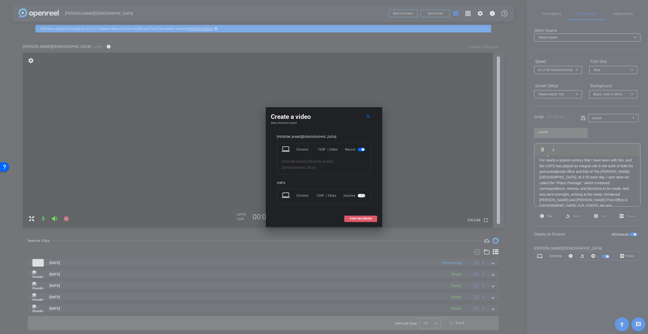
click at [368, 217] on span "START RECORDING" at bounding box center [361, 218] width 22 height 3
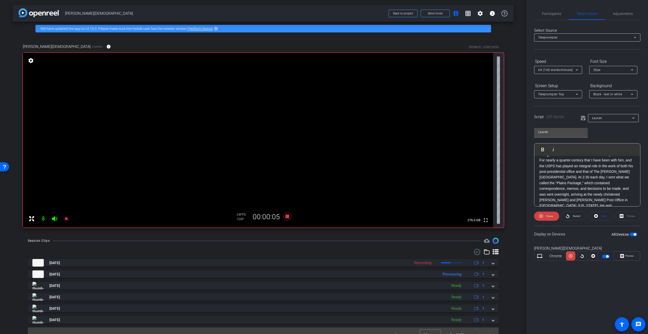
scroll to position [1, 0]
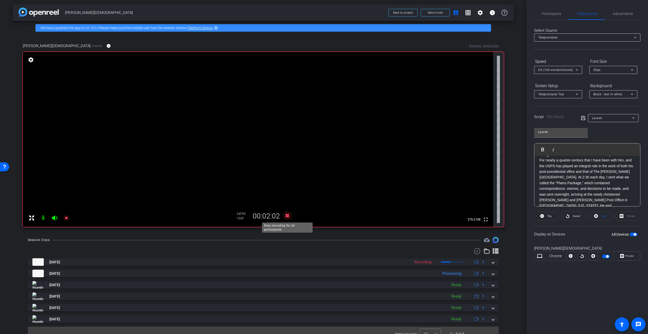
click at [287, 217] on icon at bounding box center [288, 216] width 8 height 8
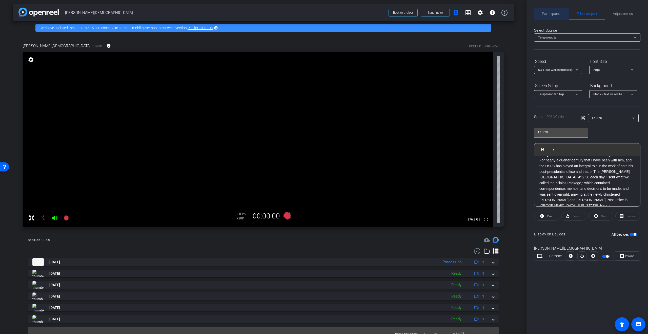
click at [555, 14] on span "Participants" at bounding box center [551, 14] width 19 height 4
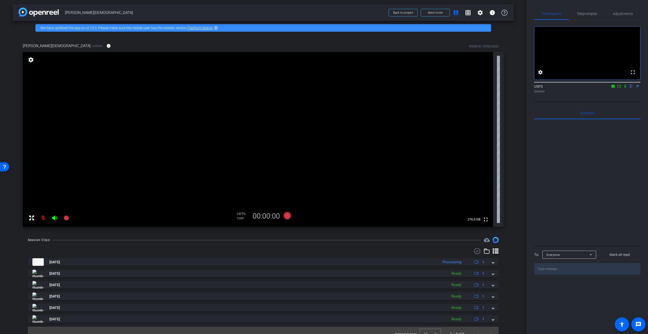
click at [626, 88] on icon at bounding box center [625, 86] width 4 height 4
click at [619, 88] on icon at bounding box center [619, 86] width 4 height 4
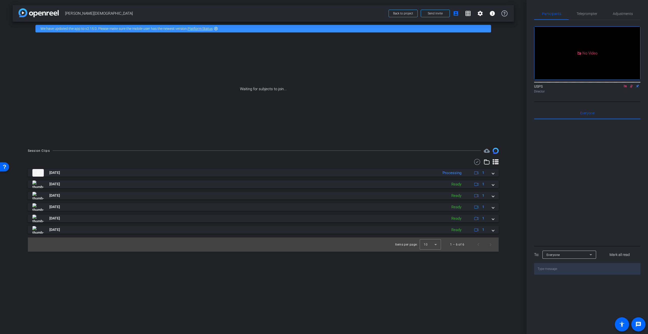
scroll to position [0, 0]
click at [587, 14] on span "Teleprompter" at bounding box center [587, 14] width 21 height 4
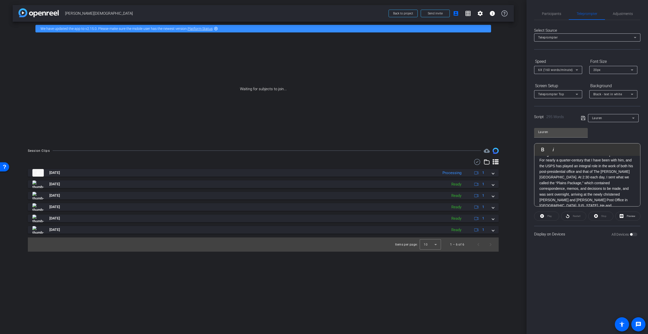
click at [513, 83] on div "Waiting for subjects to join..." at bounding box center [263, 88] width 501 height 107
click at [551, 12] on span "Participants" at bounding box center [551, 14] width 19 height 4
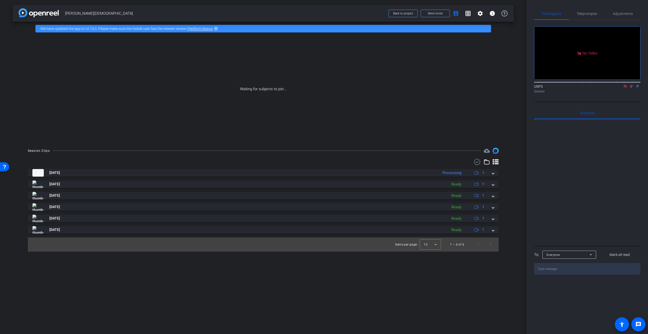
click at [626, 85] on icon at bounding box center [625, 86] width 3 height 3
click at [626, 88] on icon at bounding box center [625, 86] width 3 height 3
click at [625, 88] on icon at bounding box center [625, 86] width 4 height 4
click at [619, 88] on icon at bounding box center [619, 86] width 4 height 4
click at [488, 162] on icon at bounding box center [487, 162] width 6 height 6
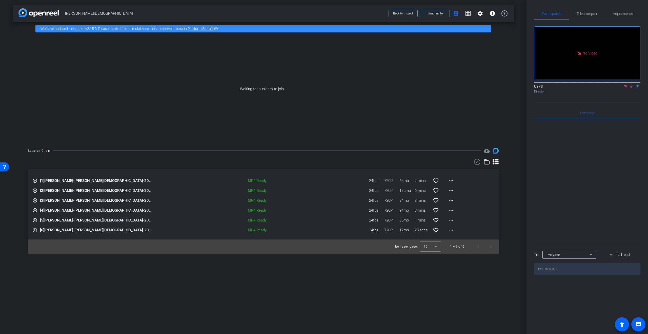
click at [488, 162] on icon at bounding box center [487, 162] width 6 height 6
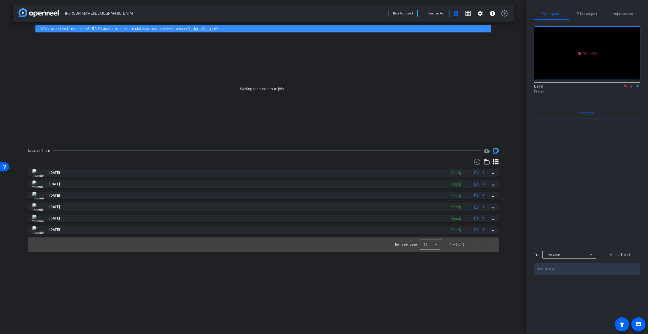
click at [488, 162] on icon at bounding box center [487, 162] width 6 height 6
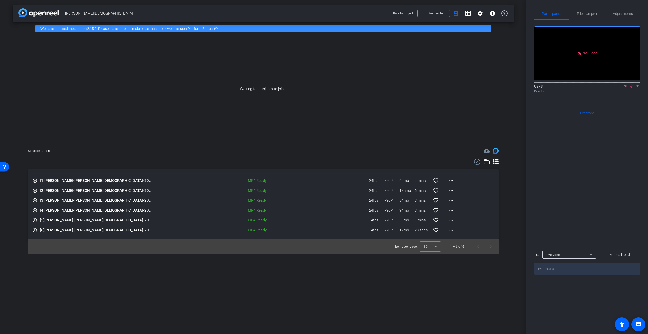
click at [34, 180] on mat-icon "play_circle_outline" at bounding box center [34, 180] width 5 height 5
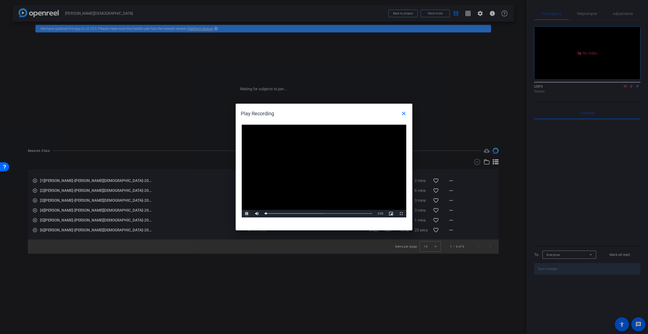
click at [247, 213] on span "Video Player" at bounding box center [247, 213] width 10 height 0
click at [404, 112] on mat-icon "close" at bounding box center [404, 113] width 6 height 6
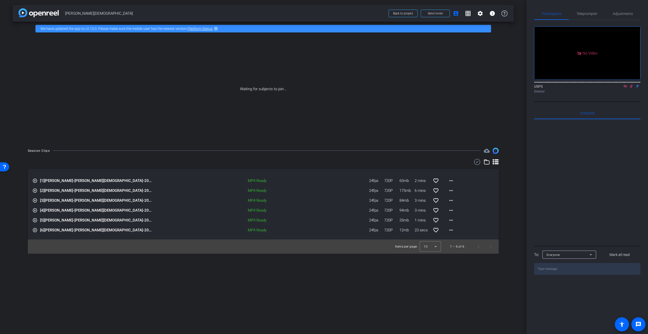
click at [496, 162] on icon at bounding box center [496, 161] width 6 height 5
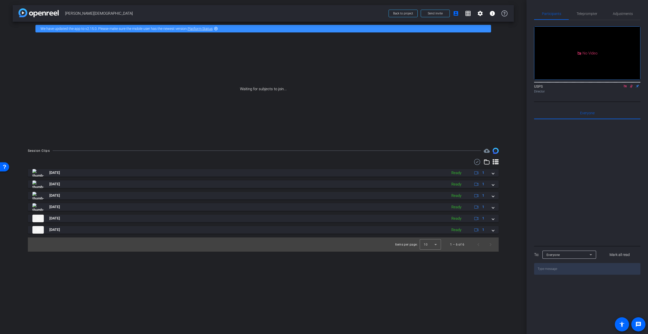
click at [496, 149] on img at bounding box center [496, 151] width 6 height 6
click at [486, 151] on mat-icon "cloud_upload" at bounding box center [487, 151] width 6 height 6
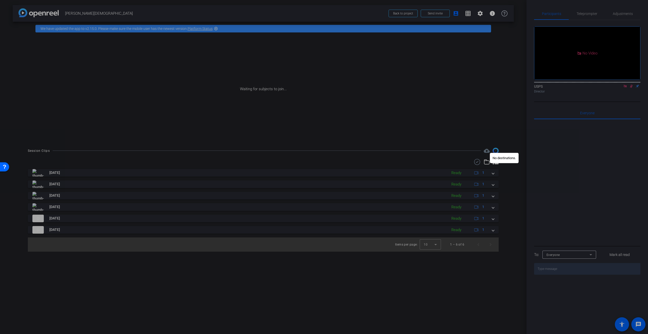
click at [486, 151] on div at bounding box center [324, 167] width 648 height 334
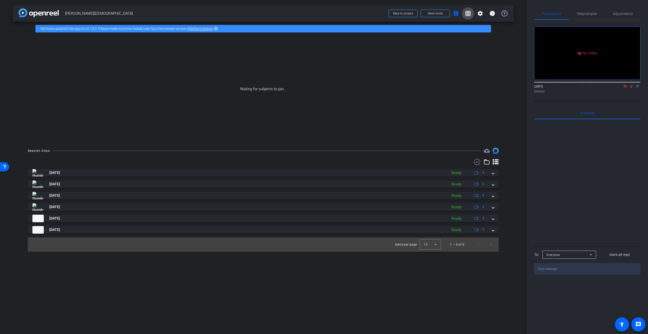
click at [469, 14] on mat-icon "grid_on" at bounding box center [468, 13] width 6 height 6
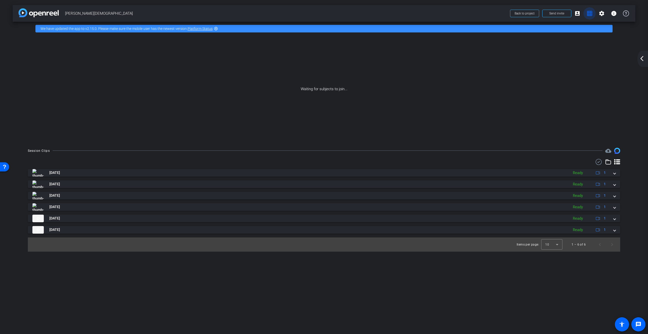
click at [590, 13] on mat-icon "grid_on" at bounding box center [590, 13] width 6 height 6
click at [513, 15] on span at bounding box center [524, 13] width 29 height 12
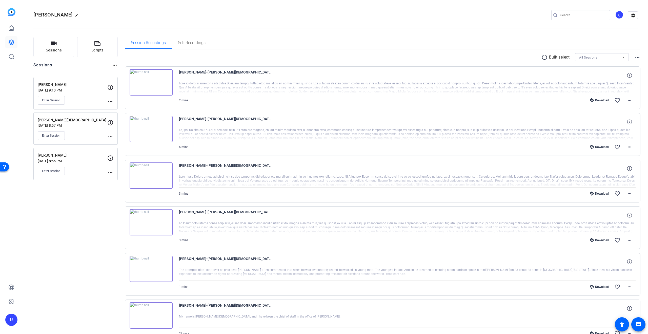
click at [543, 56] on mat-icon "radio_button_unchecked" at bounding box center [546, 57] width 8 height 6
click at [564, 57] on span at bounding box center [561, 57] width 18 height 12
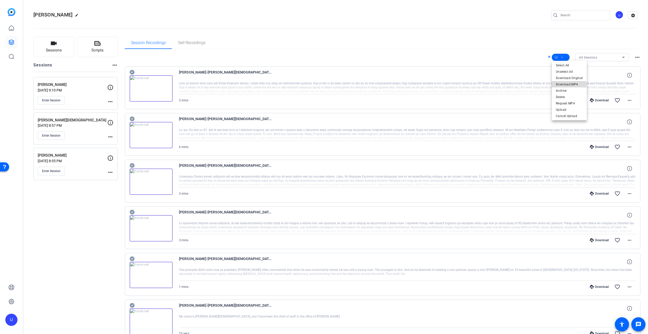
click at [563, 84] on span "Download MP4" at bounding box center [569, 84] width 27 height 6
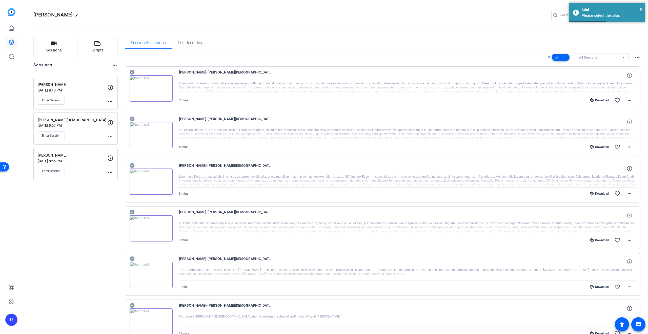
scroll to position [0, 0]
click at [134, 72] on icon at bounding box center [132, 72] width 5 height 5
click at [132, 118] on icon at bounding box center [132, 118] width 5 height 5
click at [132, 164] on icon at bounding box center [132, 165] width 5 height 5
click at [131, 213] on icon at bounding box center [132, 211] width 5 height 5
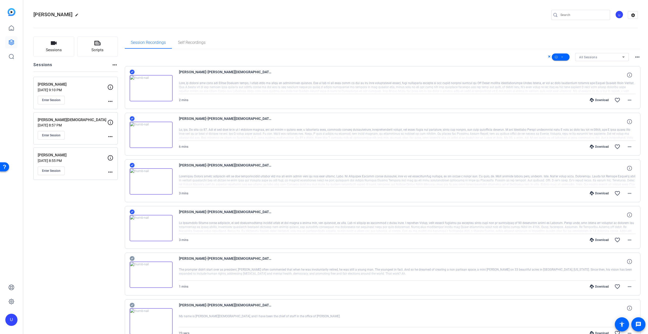
drag, startPoint x: 132, startPoint y: 259, endPoint x: 132, endPoint y: 270, distance: 10.9
click at [132, 260] on icon at bounding box center [132, 258] width 5 height 5
click at [132, 306] on icon at bounding box center [132, 305] width 5 height 5
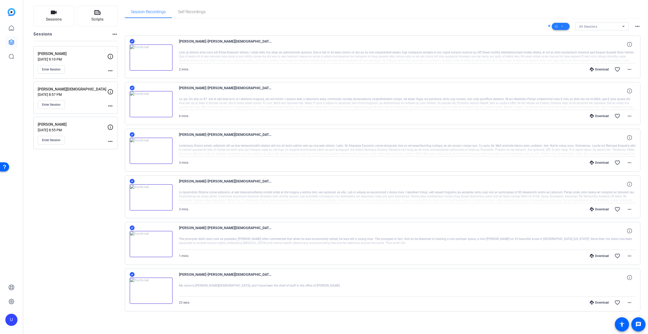
click at [566, 26] on span at bounding box center [561, 26] width 18 height 12
click at [567, 55] on span "Download MP4" at bounding box center [569, 53] width 27 height 6
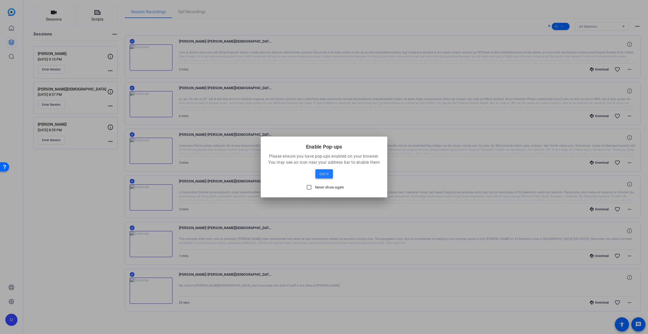
click at [322, 175] on span "Got it!" at bounding box center [324, 174] width 9 height 6
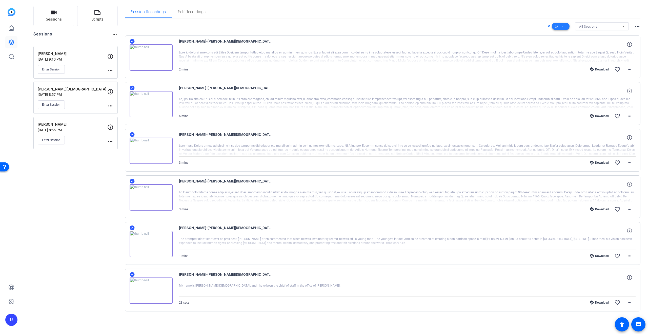
click at [563, 26] on icon at bounding box center [562, 26] width 3 height 6
click at [571, 54] on span "Download MP4" at bounding box center [569, 53] width 27 height 6
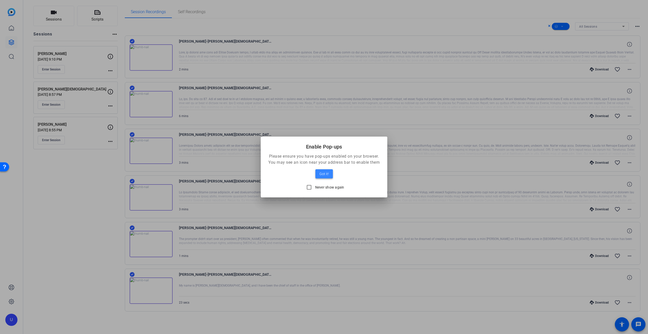
click at [321, 174] on span "Got it!" at bounding box center [324, 174] width 9 height 6
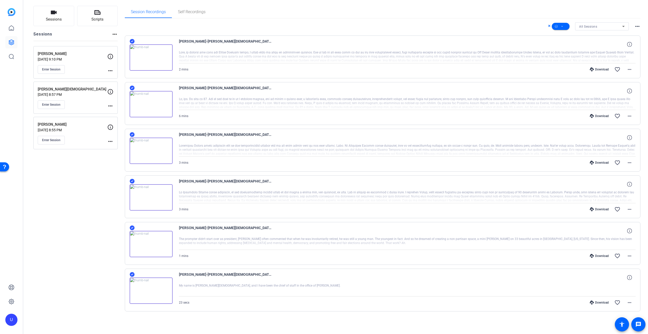
click at [567, 326] on div "All Sessions more_horiz Jimmy Carter-Lauren Gay-2025-09-22-10-47-14-962-0 2 min…" at bounding box center [383, 172] width 516 height 309
click at [54, 142] on span "Enter Session" at bounding box center [51, 140] width 18 height 4
click at [12, 28] on icon at bounding box center [11, 28] width 6 height 6
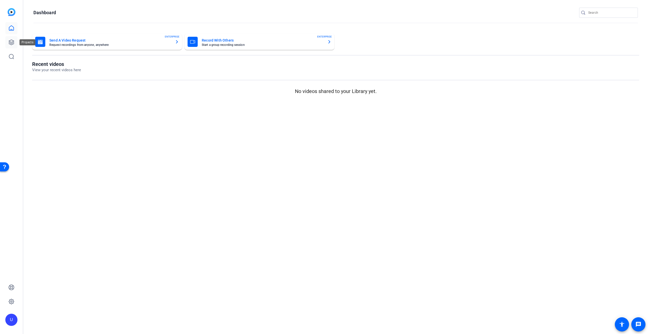
click at [13, 41] on icon at bounding box center [11, 42] width 5 height 5
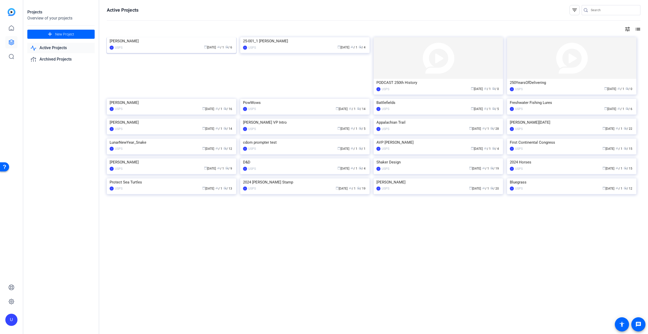
click at [171, 37] on img at bounding box center [171, 37] width 129 height 0
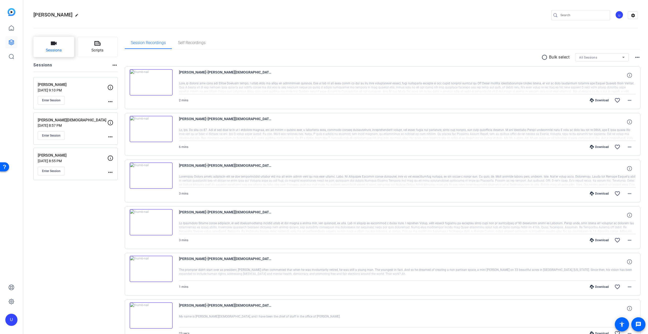
click at [62, 48] on button "Sessions" at bounding box center [53, 47] width 41 height 20
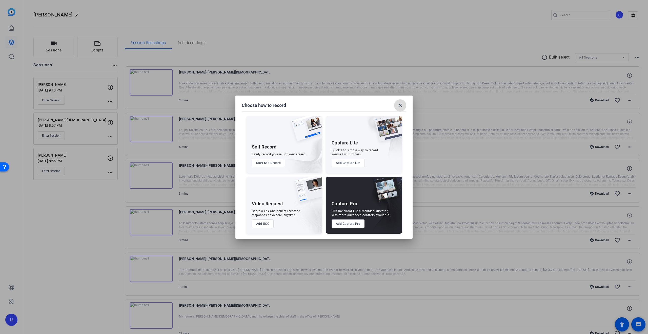
click at [401, 105] on mat-icon "close" at bounding box center [400, 105] width 6 height 6
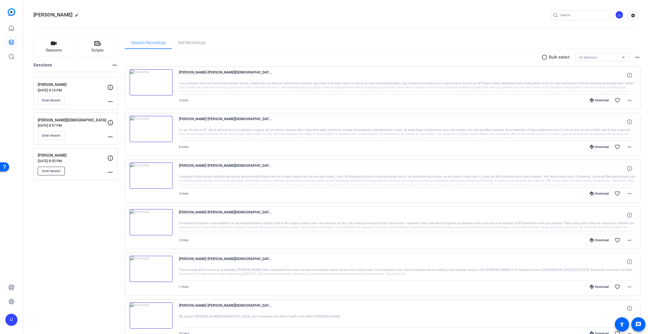
click at [51, 172] on span "Enter Session" at bounding box center [51, 171] width 18 height 4
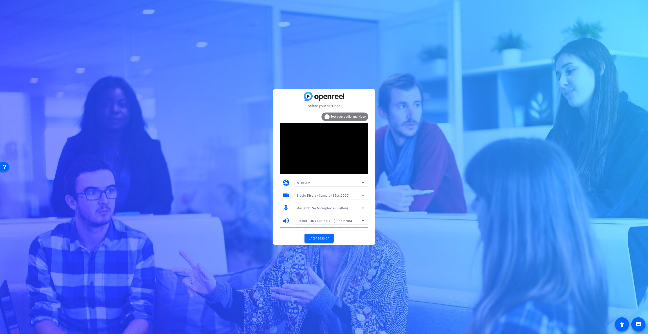
click at [323, 239] on span "Enter session" at bounding box center [319, 237] width 21 height 5
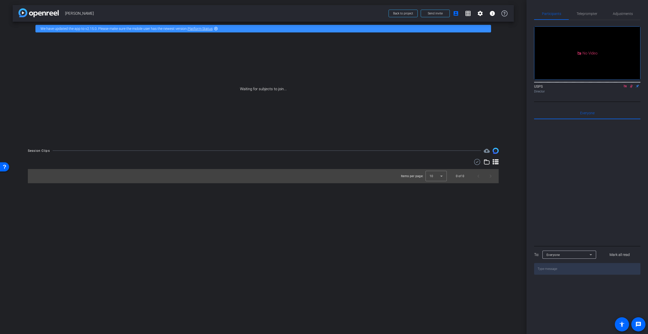
click at [633, 88] on icon at bounding box center [632, 86] width 4 height 4
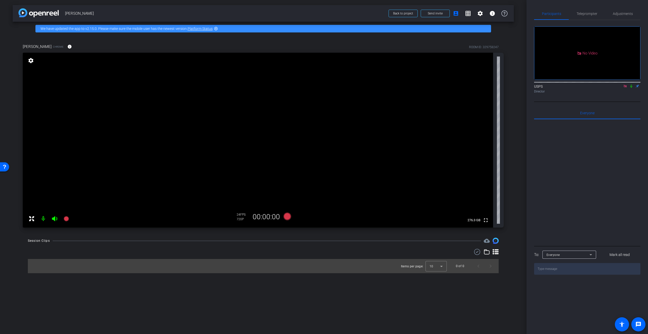
click at [625, 88] on icon at bounding box center [625, 86] width 4 height 4
click icon
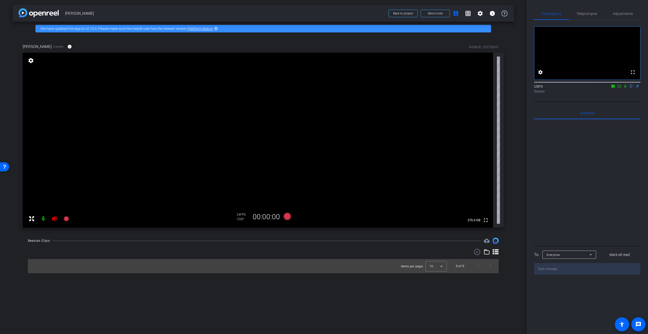
click icon
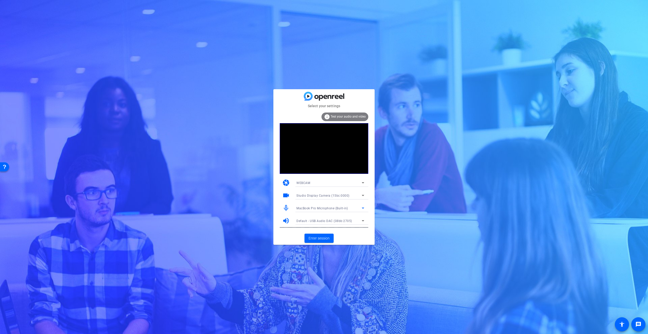
click at [364, 206] on icon at bounding box center [363, 208] width 6 height 6
click at [354, 236] on span "Default - Studio Display Microphone (05ac:1114)" at bounding box center [331, 234] width 68 height 6
click at [325, 238] on span "Enter session" at bounding box center [319, 237] width 21 height 5
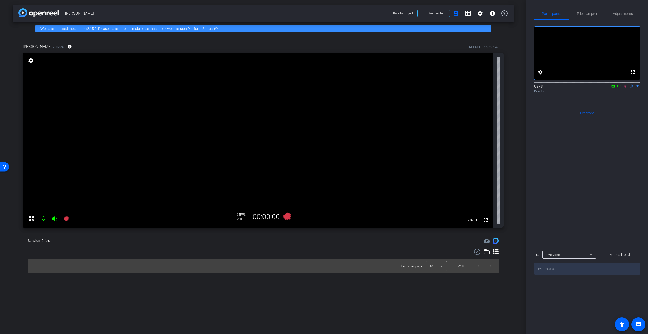
click at [625, 88] on icon at bounding box center [625, 86] width 3 height 3
click at [286, 216] on icon at bounding box center [288, 216] width 8 height 8
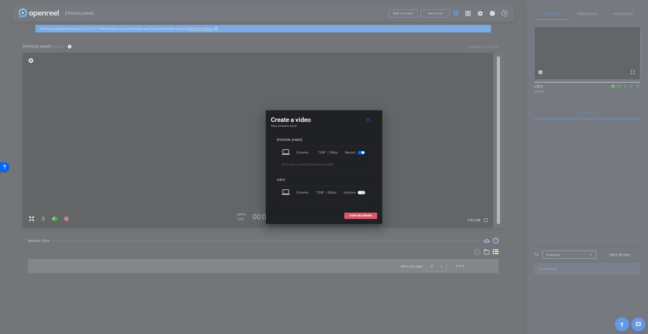
click at [365, 216] on span "START RECORDING" at bounding box center [361, 215] width 22 height 3
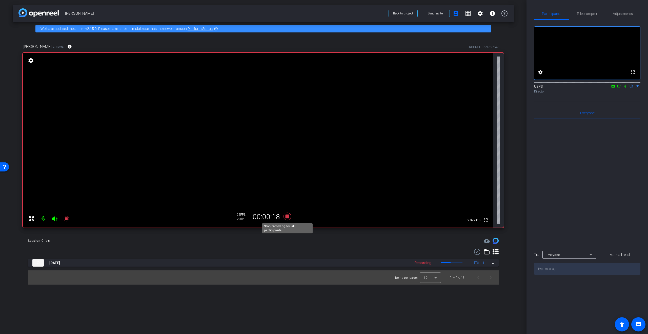
click at [287, 218] on icon at bounding box center [288, 216] width 8 height 8
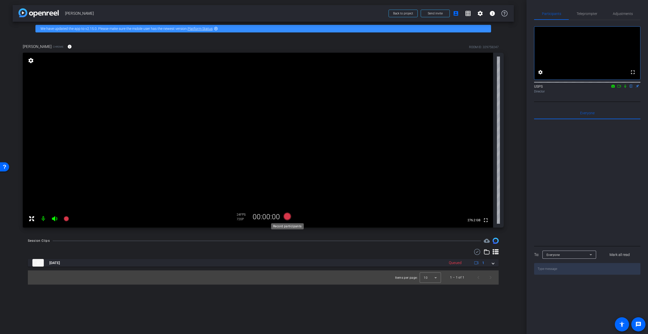
click at [288, 216] on icon at bounding box center [288, 216] width 8 height 8
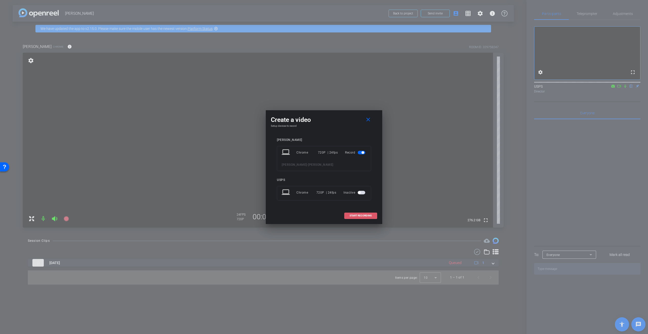
click at [373, 214] on span at bounding box center [361, 215] width 32 height 12
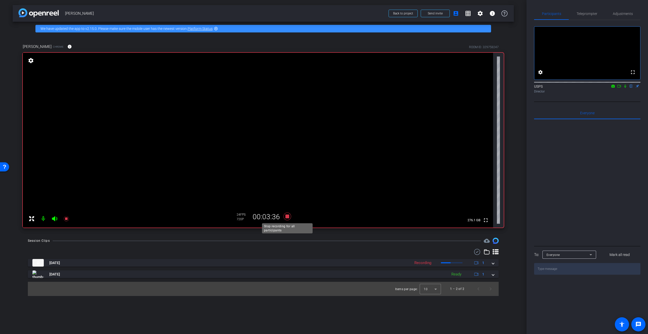
click at [286, 216] on icon at bounding box center [288, 216] width 8 height 8
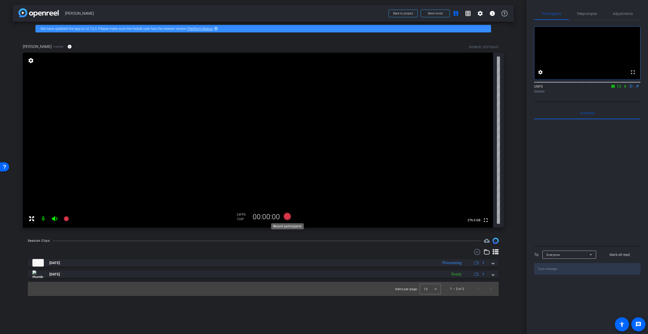
click at [287, 216] on icon at bounding box center [288, 216] width 8 height 8
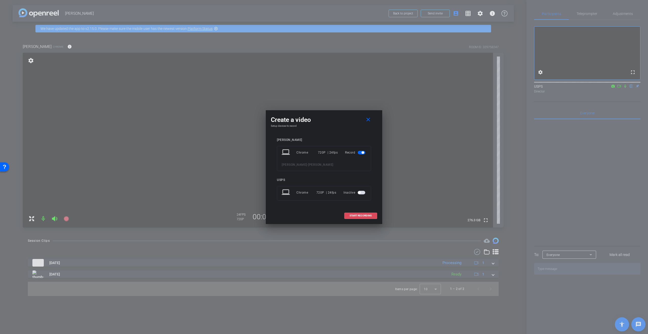
drag, startPoint x: 361, startPoint y: 214, endPoint x: 396, endPoint y: 180, distance: 48.9
click at [361, 214] on span "START RECORDING" at bounding box center [361, 215] width 22 height 3
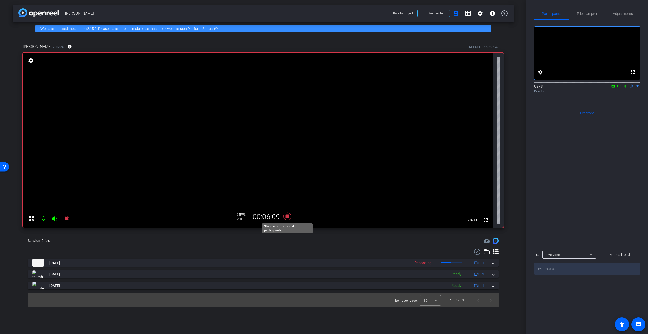
click at [288, 217] on icon at bounding box center [288, 216] width 8 height 8
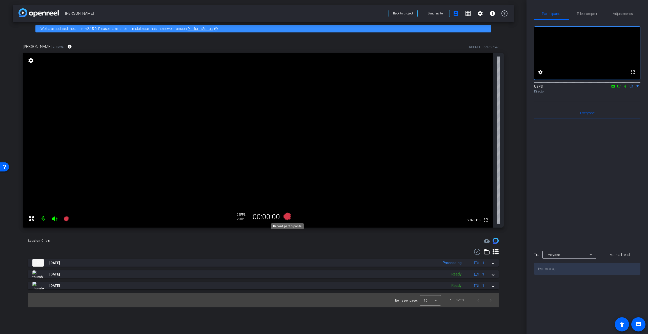
click at [287, 215] on icon at bounding box center [288, 216] width 8 height 8
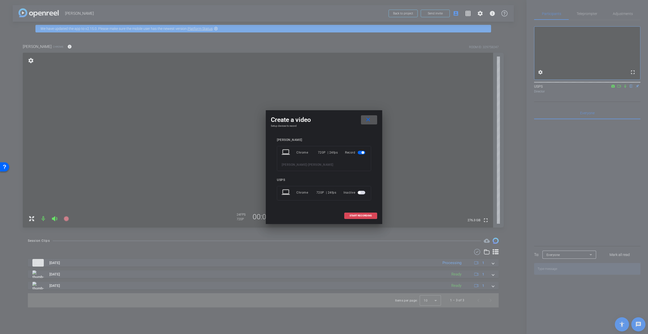
click at [355, 215] on span "START RECORDING" at bounding box center [361, 215] width 22 height 3
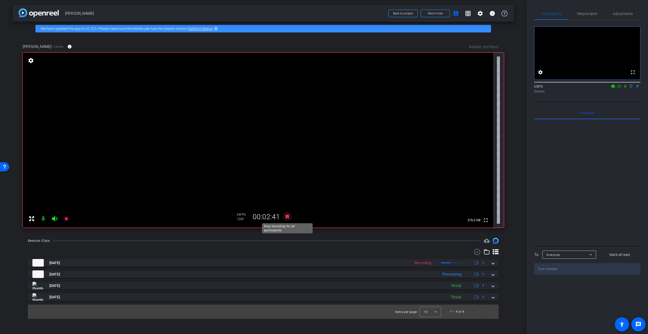
click at [287, 215] on icon at bounding box center [288, 216] width 8 height 8
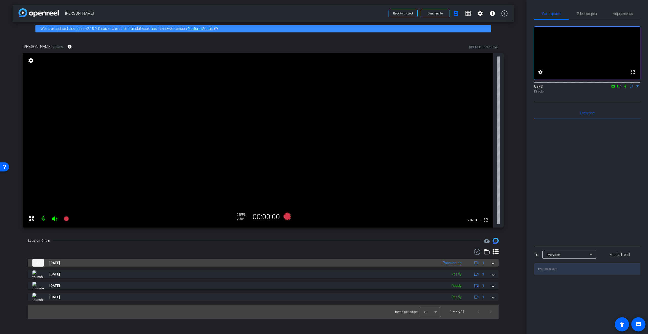
click at [494, 262] on span at bounding box center [493, 262] width 2 height 5
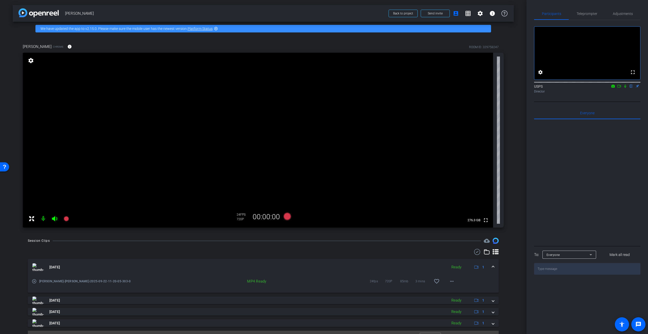
click at [493, 267] on span at bounding box center [493, 266] width 2 height 5
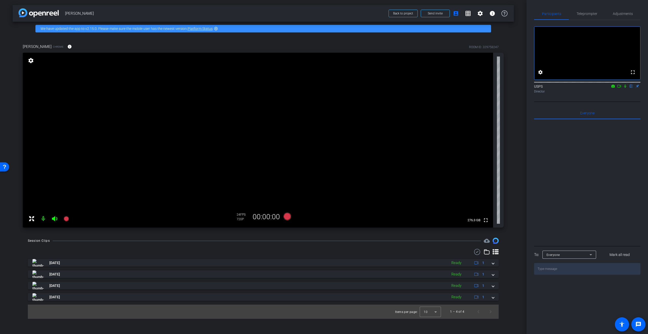
click at [626, 88] on icon at bounding box center [625, 86] width 4 height 4
click at [619, 88] on icon at bounding box center [619, 86] width 4 height 4
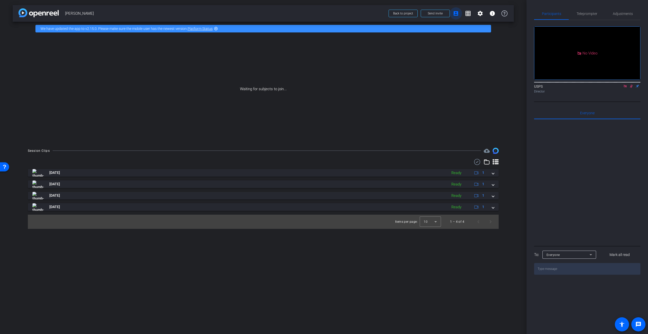
click at [458, 13] on mat-icon "account_box" at bounding box center [456, 13] width 6 height 6
click at [405, 116] on div "Waiting for subjects to join..." at bounding box center [263, 88] width 501 height 107
click at [494, 162] on icon at bounding box center [496, 162] width 6 height 6
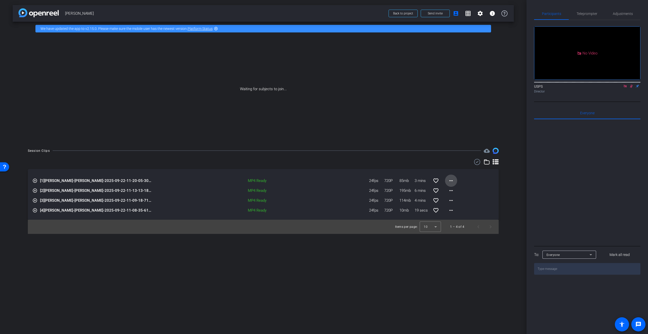
click at [450, 180] on mat-icon "more_horiz" at bounding box center [451, 181] width 6 height 6
click at [78, 14] on div at bounding box center [324, 167] width 648 height 334
click at [48, 15] on img at bounding box center [38, 12] width 40 height 9
click at [407, 14] on span "Back to project" at bounding box center [403, 14] width 20 height 4
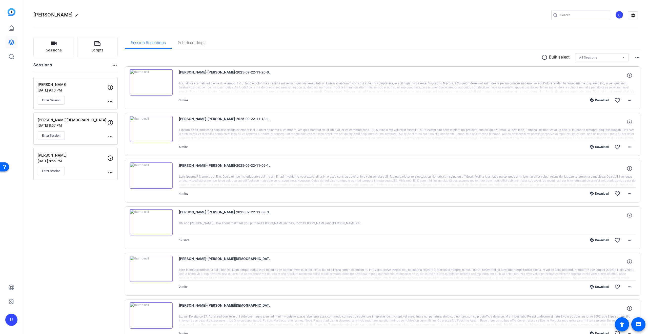
click at [545, 57] on mat-icon "radio_button_unchecked" at bounding box center [546, 57] width 8 height 6
click at [133, 72] on icon at bounding box center [132, 72] width 5 height 6
drag, startPoint x: 133, startPoint y: 120, endPoint x: 133, endPoint y: 126, distance: 6.1
click at [133, 120] on icon at bounding box center [132, 118] width 5 height 5
drag, startPoint x: 131, startPoint y: 164, endPoint x: 131, endPoint y: 168, distance: 3.6
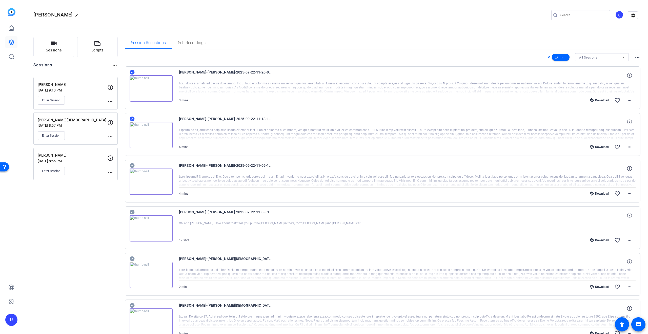
click at [131, 165] on icon at bounding box center [132, 165] width 5 height 6
click at [134, 213] on icon at bounding box center [132, 212] width 5 height 5
click at [624, 58] on icon at bounding box center [624, 57] width 6 height 6
click at [576, 36] on div at bounding box center [324, 167] width 648 height 334
click at [565, 57] on span at bounding box center [561, 57] width 18 height 12
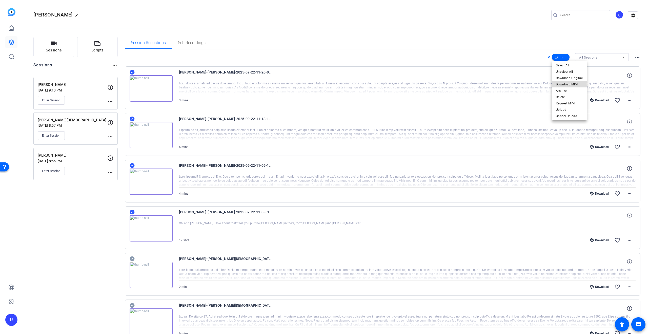
click at [576, 86] on span "Download MP4" at bounding box center [569, 84] width 27 height 6
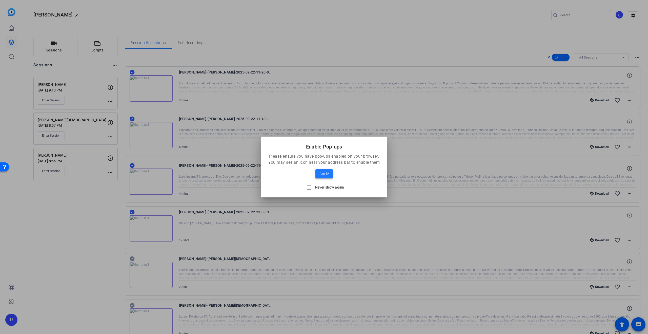
click at [327, 173] on span "Got it!" at bounding box center [324, 174] width 9 height 6
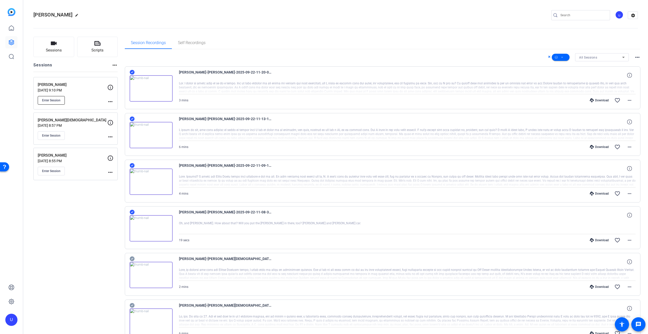
click at [59, 101] on span "Enter Session" at bounding box center [51, 100] width 18 height 4
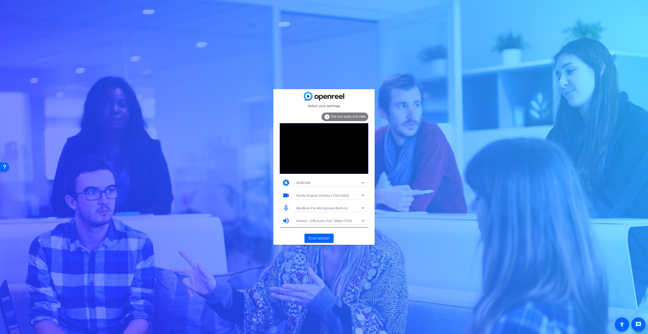
click at [357, 205] on div "MacBook Pro Microphone (Built-in)" at bounding box center [329, 208] width 65 height 6
click at [345, 242] on span "Studio Display Microphone (05ac:1114)" at bounding box center [326, 242] width 58 height 6
click at [326, 240] on span "Enter session" at bounding box center [319, 237] width 21 height 5
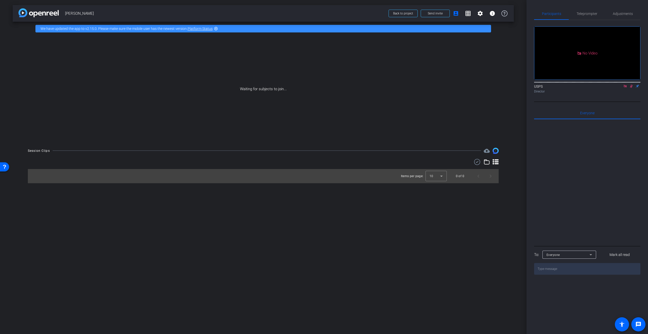
click at [632, 88] on icon at bounding box center [632, 86] width 4 height 4
click at [433, 14] on span "Send invite" at bounding box center [435, 13] width 15 height 4
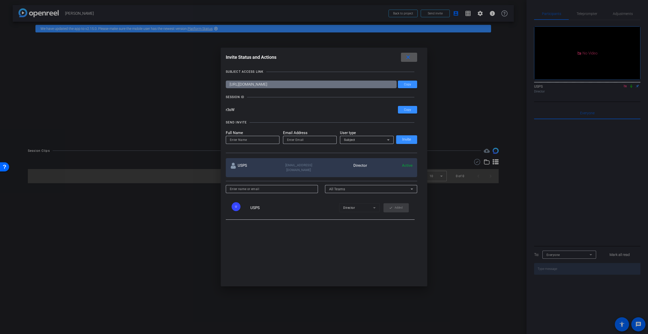
click at [265, 140] on input at bounding box center [253, 140] width 46 height 6
type input "[PERSON_NAME]"
click at [291, 140] on input "email" at bounding box center [310, 139] width 46 height 6
click at [297, 140] on input "email" at bounding box center [310, 139] width 46 height 6
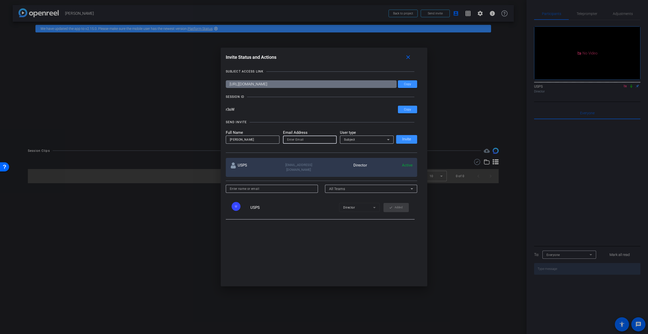
scroll to position [0, 0]
click at [298, 140] on input "email" at bounding box center [310, 139] width 46 height 6
type input "[EMAIL_ADDRESS][DOMAIN_NAME]"
click at [406, 137] on span "Invite" at bounding box center [406, 138] width 9 height 4
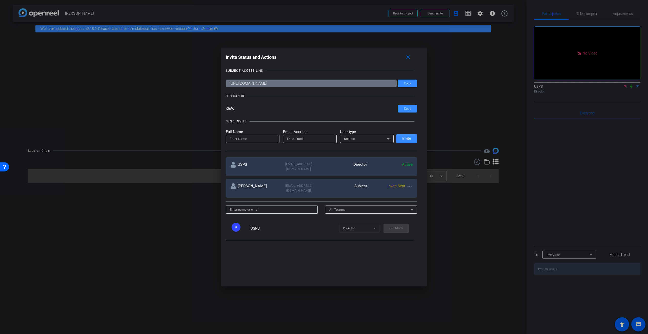
click at [307, 206] on input at bounding box center [272, 209] width 84 height 6
click at [271, 136] on input at bounding box center [253, 139] width 46 height 6
type input "[PERSON_NAME]"
click at [187, 221] on div at bounding box center [324, 167] width 648 height 334
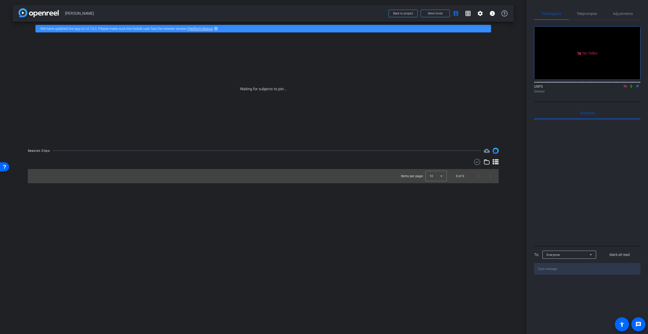
click at [625, 88] on icon at bounding box center [625, 86] width 4 height 4
click at [626, 88] on icon at bounding box center [625, 86] width 4 height 4
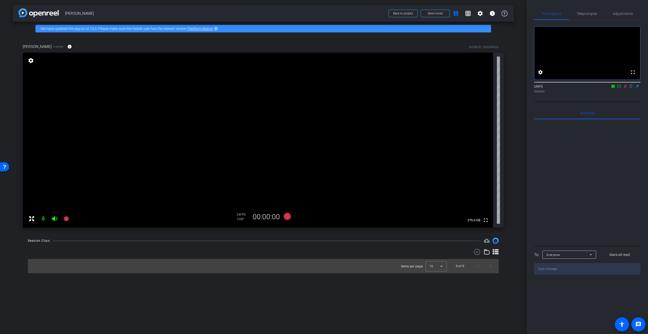
click at [625, 88] on icon at bounding box center [625, 86] width 4 height 4
click at [289, 217] on icon at bounding box center [288, 216] width 8 height 8
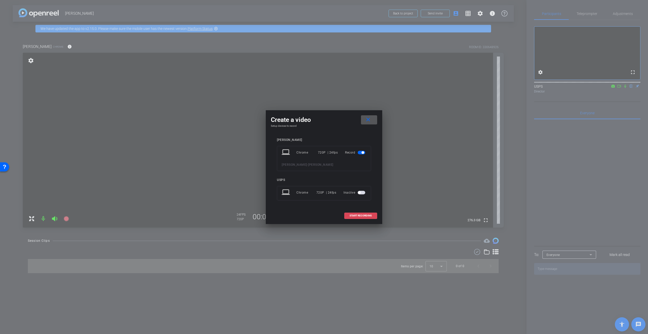
click at [362, 218] on span at bounding box center [361, 215] width 32 height 12
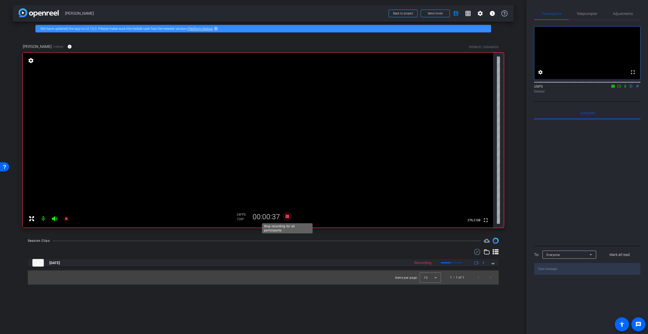
click at [286, 218] on icon at bounding box center [288, 216] width 8 height 8
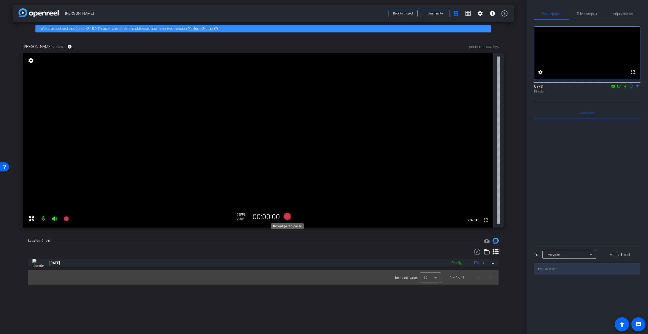
click at [288, 217] on icon at bounding box center [288, 216] width 8 height 8
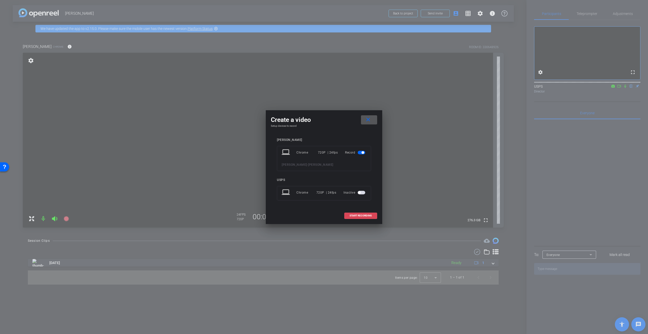
click at [363, 213] on span at bounding box center [361, 215] width 32 height 12
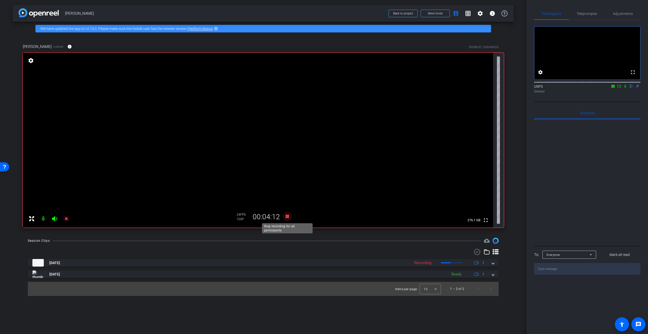
click at [288, 215] on icon at bounding box center [288, 216] width 8 height 8
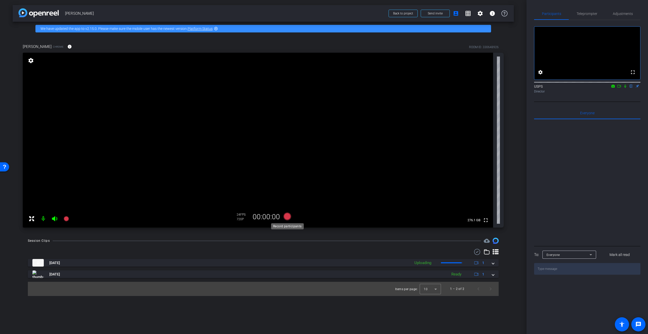
click at [288, 215] on icon at bounding box center [288, 216] width 8 height 8
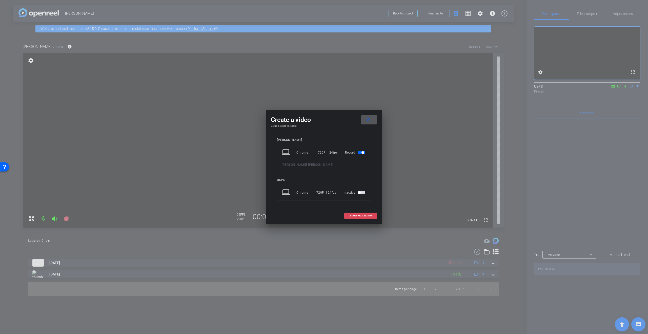
click at [371, 215] on span "START RECORDING" at bounding box center [361, 215] width 22 height 3
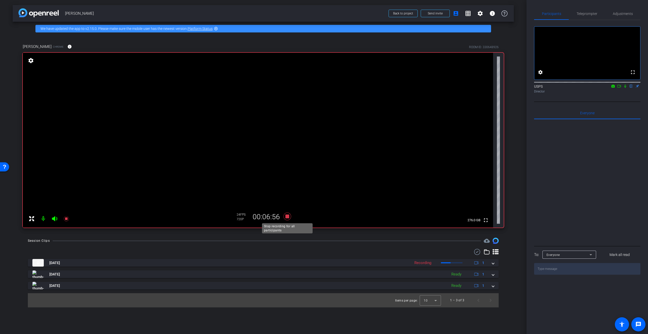
click at [288, 216] on icon at bounding box center [288, 216] width 8 height 8
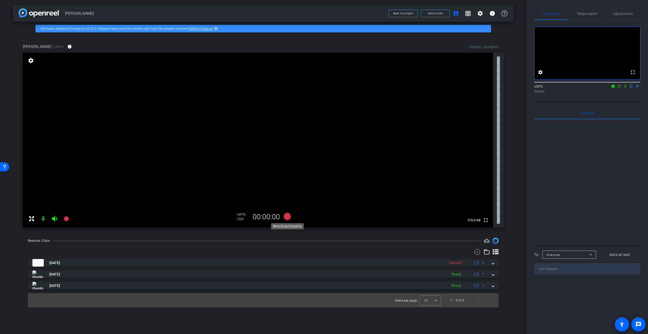
click at [288, 216] on icon at bounding box center [288, 216] width 8 height 8
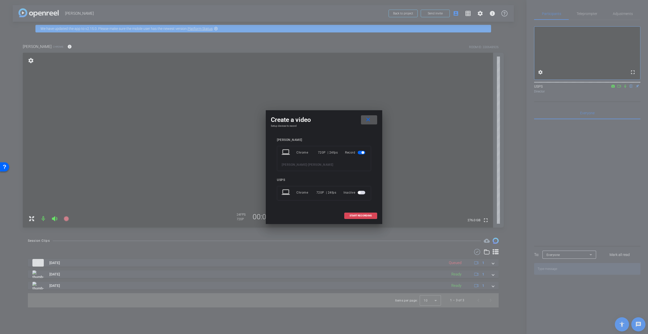
click at [357, 214] on span "START RECORDING" at bounding box center [361, 215] width 22 height 3
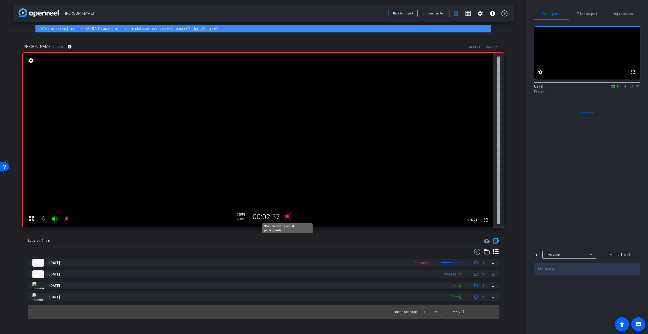
click at [286, 217] on icon at bounding box center [288, 216] width 8 height 8
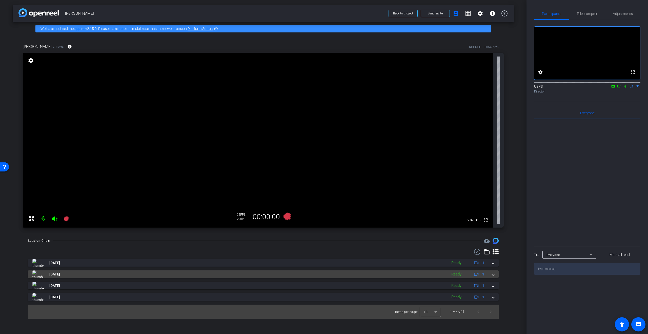
click at [493, 273] on span at bounding box center [493, 273] width 2 height 5
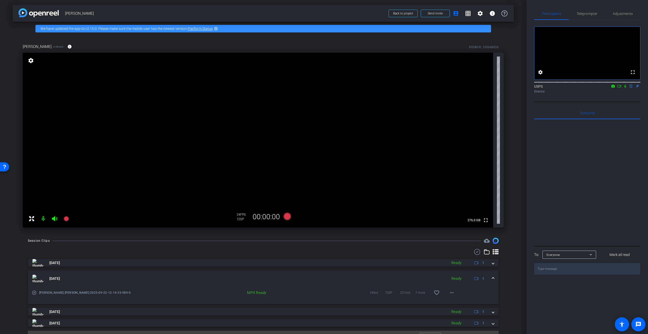
click at [494, 279] on span at bounding box center [493, 278] width 2 height 5
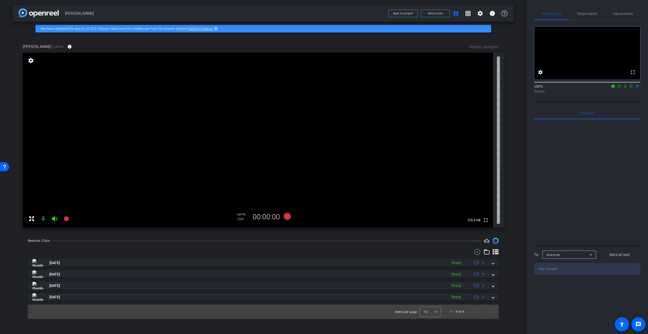
drag, startPoint x: 625, startPoint y: 92, endPoint x: 622, endPoint y: 93, distance: 3.1
click at [625, 88] on icon at bounding box center [625, 86] width 4 height 4
click at [619, 88] on icon at bounding box center [619, 86] width 4 height 4
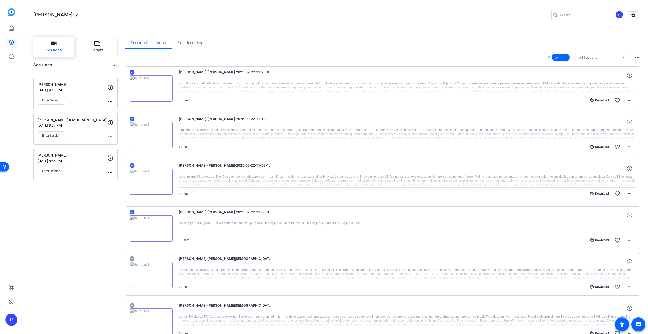
click at [45, 46] on button "Sessions" at bounding box center [53, 47] width 41 height 20
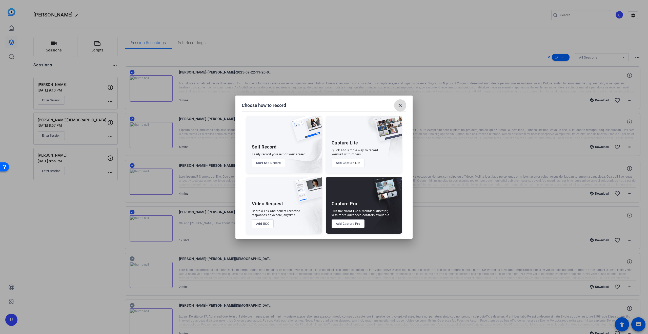
click at [402, 105] on mat-icon "close" at bounding box center [400, 105] width 6 height 6
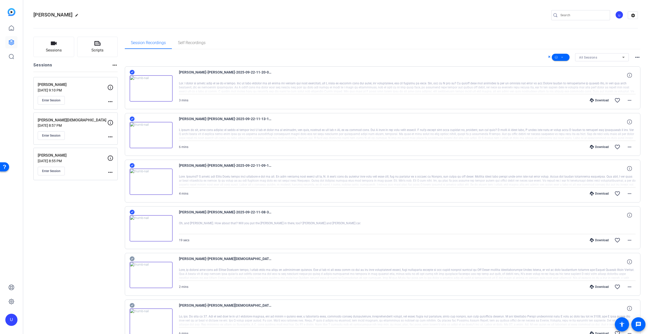
click at [48, 86] on p "[PERSON_NAME]" at bounding box center [73, 85] width 70 height 6
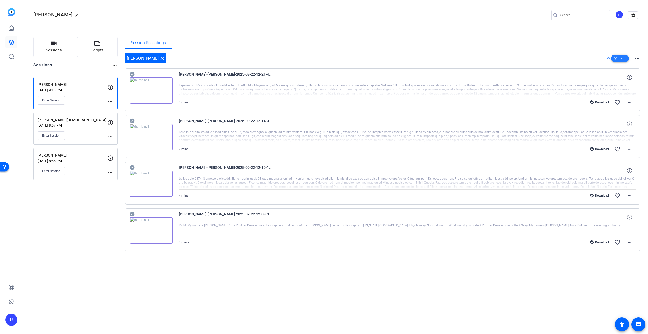
click at [620, 57] on span at bounding box center [620, 58] width 18 height 12
click at [299, 17] on div at bounding box center [324, 167] width 648 height 334
click at [53, 44] on icon "button" at bounding box center [54, 44] width 6 height 4
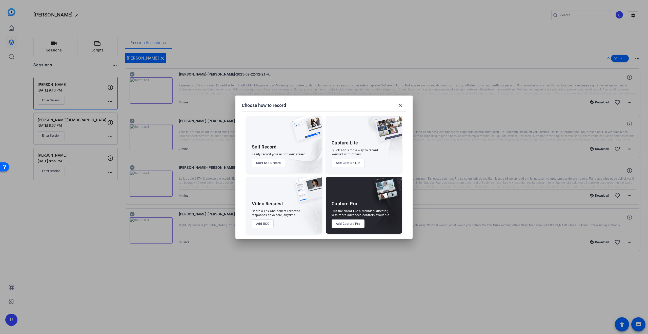
click at [56, 12] on div at bounding box center [324, 167] width 648 height 334
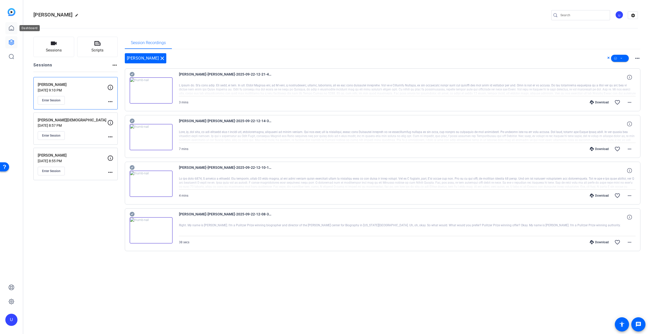
click at [7, 27] on link at bounding box center [11, 28] width 12 height 12
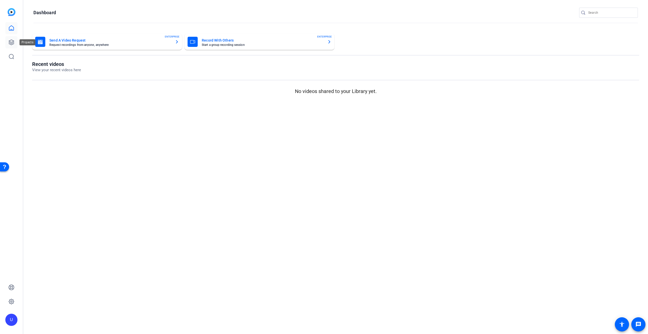
click at [13, 42] on icon at bounding box center [11, 42] width 5 height 5
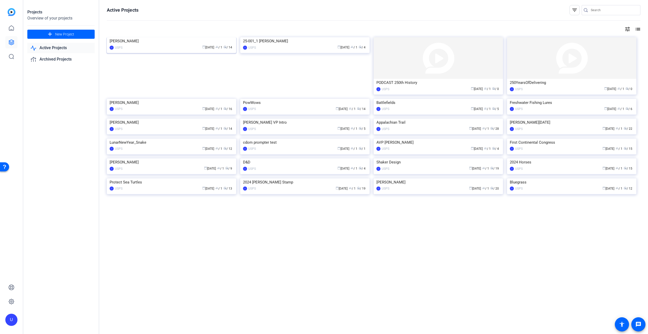
click at [210, 37] on img at bounding box center [171, 37] width 129 height 0
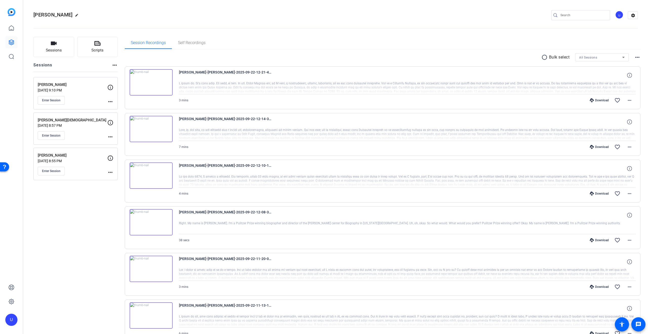
click at [550, 56] on p "Bulk select" at bounding box center [559, 57] width 21 height 6
click at [544, 57] on mat-icon "radio_button_unchecked" at bounding box center [546, 57] width 8 height 6
click at [132, 213] on icon at bounding box center [132, 212] width 5 height 5
drag, startPoint x: 130, startPoint y: 165, endPoint x: 130, endPoint y: 149, distance: 15.7
click at [131, 164] on icon at bounding box center [132, 165] width 5 height 5
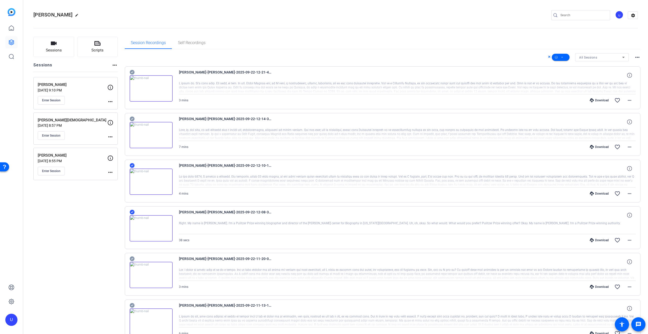
click at [133, 117] on icon at bounding box center [132, 118] width 5 height 5
click at [132, 72] on icon at bounding box center [132, 72] width 5 height 5
click at [624, 57] on icon at bounding box center [624, 57] width 6 height 6
click at [618, 74] on mat-option "[PERSON_NAME]" at bounding box center [602, 75] width 54 height 8
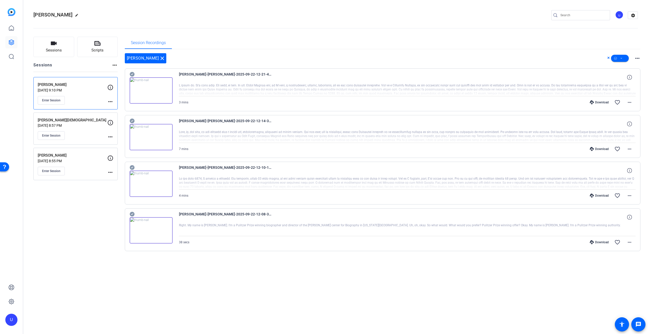
click at [609, 59] on icon at bounding box center [608, 58] width 3 height 6
click at [603, 58] on mat-icon "radio_button_unchecked" at bounding box center [605, 58] width 8 height 6
click at [617, 57] on icon at bounding box center [615, 58] width 3 height 3
click at [588, 57] on div at bounding box center [324, 167] width 648 height 334
click at [132, 74] on icon at bounding box center [132, 74] width 5 height 5
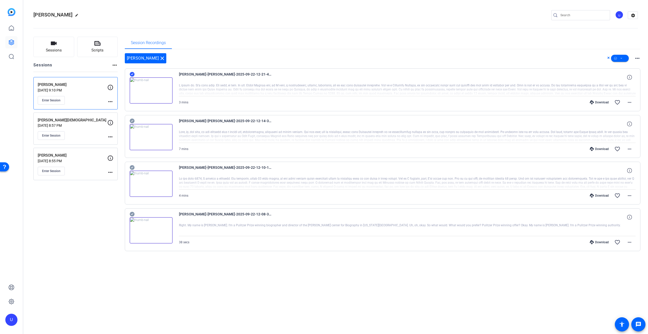
click at [131, 120] on icon at bounding box center [132, 121] width 5 height 5
drag, startPoint x: 132, startPoint y: 167, endPoint x: 130, endPoint y: 181, distance: 14.5
click at [132, 167] on icon at bounding box center [132, 167] width 5 height 5
click at [132, 214] on icon at bounding box center [132, 214] width 5 height 6
click at [624, 60] on span at bounding box center [620, 58] width 18 height 12
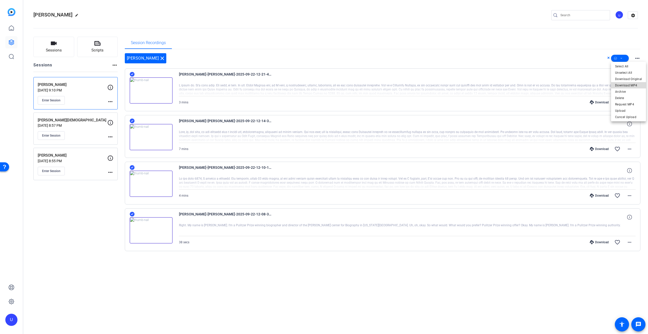
click at [630, 84] on span "Download MP4" at bounding box center [628, 85] width 27 height 6
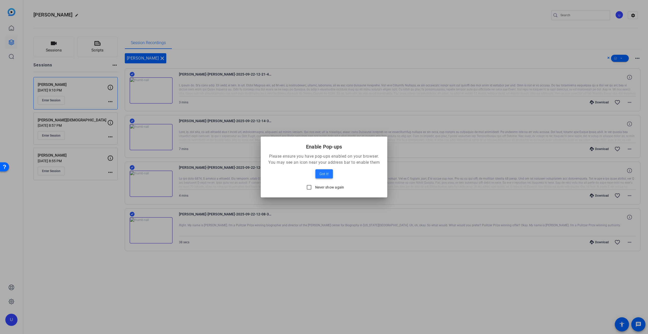
click at [327, 175] on span "Got it!" at bounding box center [324, 174] width 9 height 6
